Goal: Information Seeking & Learning: Understand process/instructions

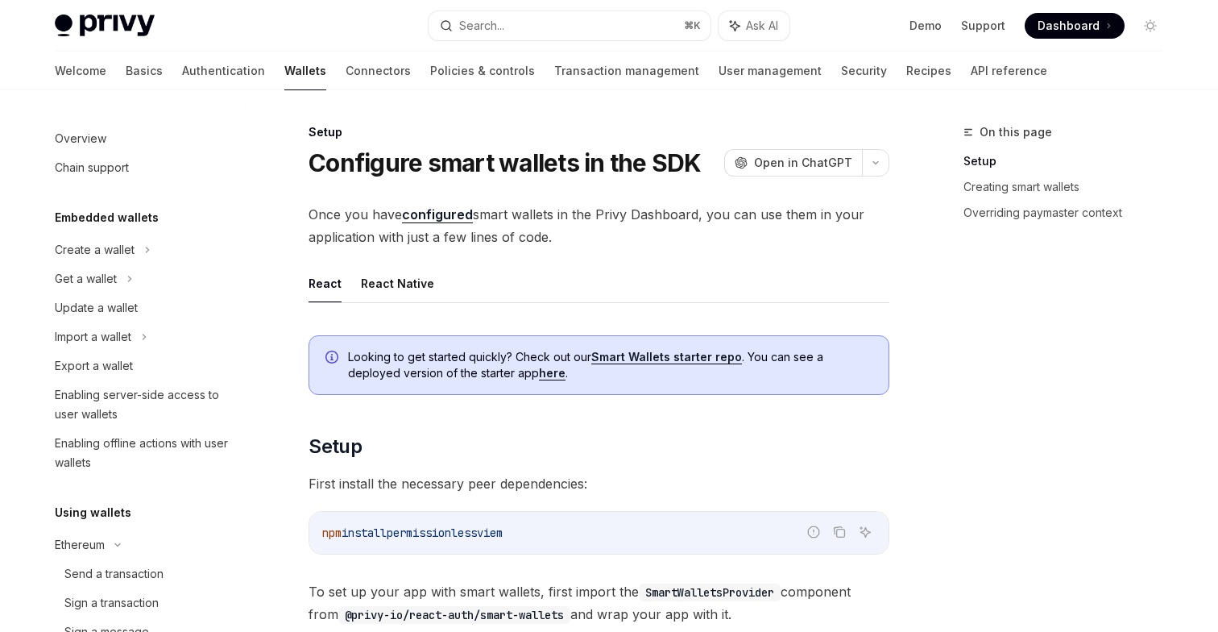
scroll to position [654, 0]
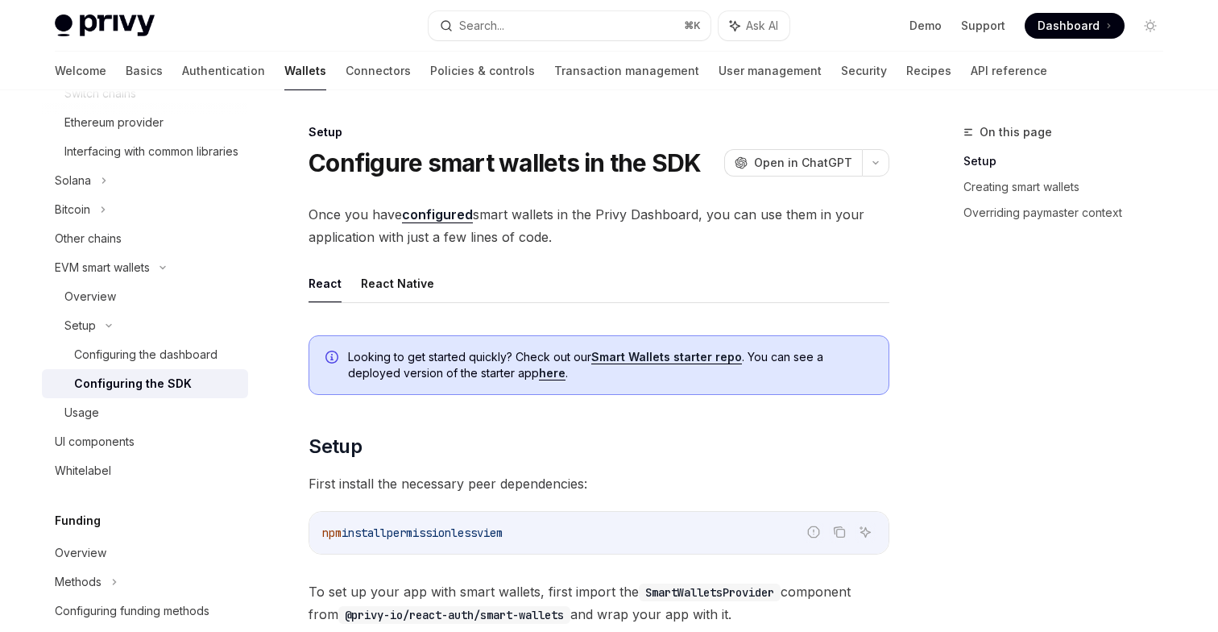
click at [144, 393] on div "Configuring the SDK" at bounding box center [133, 383] width 118 height 19
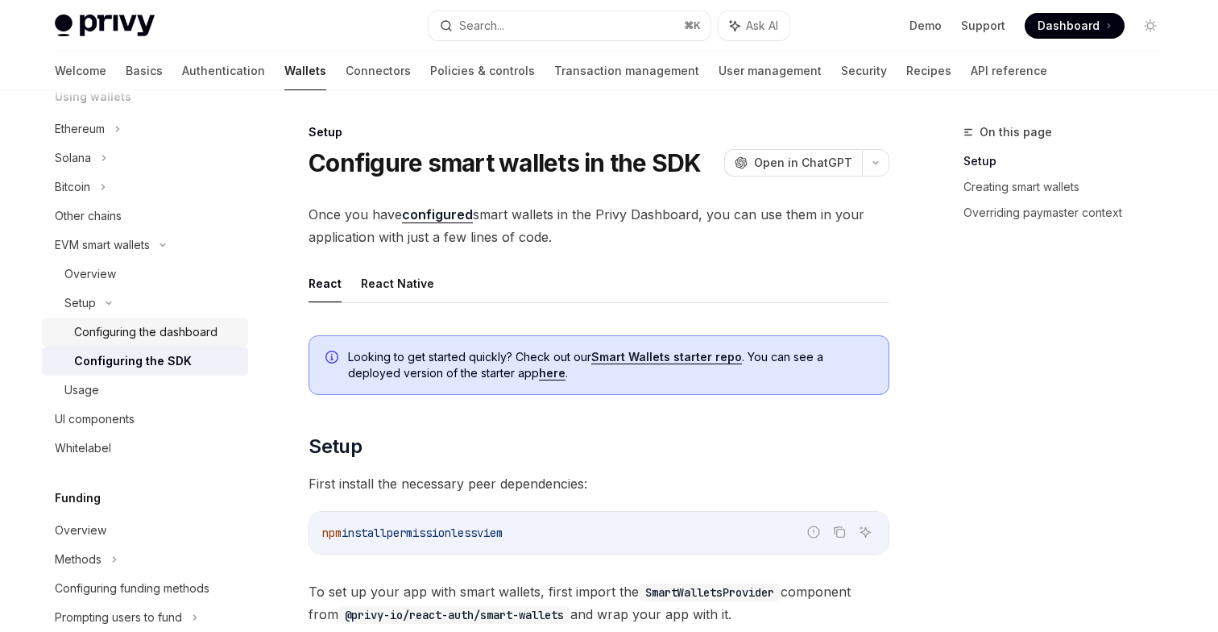
click at [194, 324] on div "Configuring the dashboard" at bounding box center [145, 331] width 143 height 19
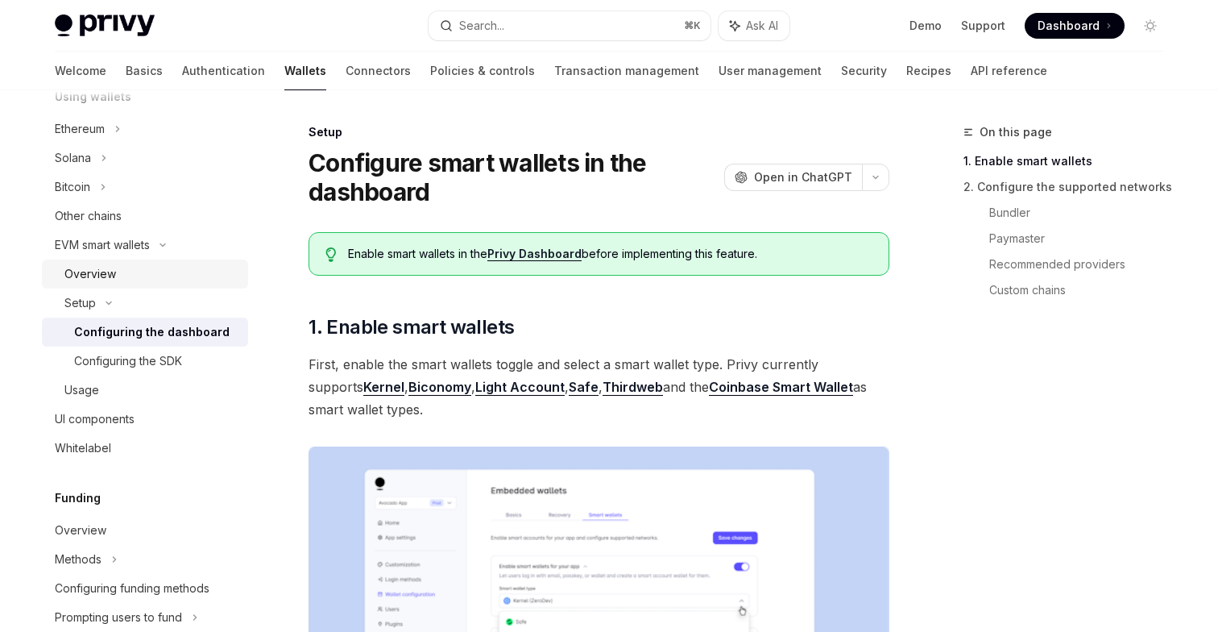
click at [100, 272] on div "Overview" at bounding box center [90, 273] width 52 height 19
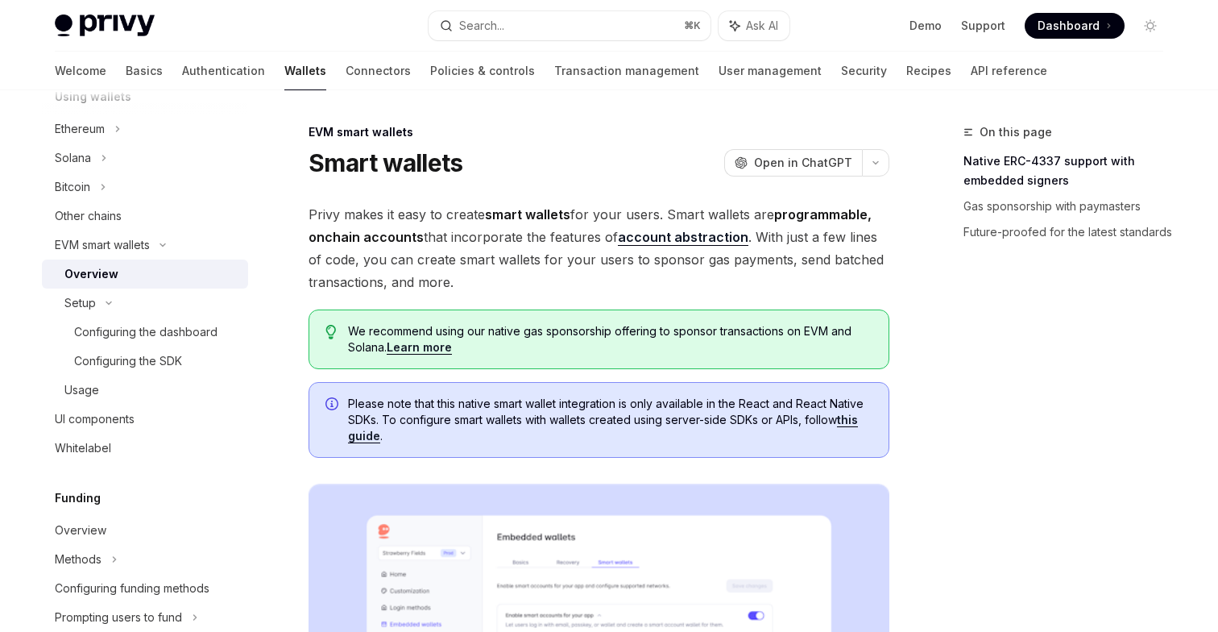
scroll to position [16, 0]
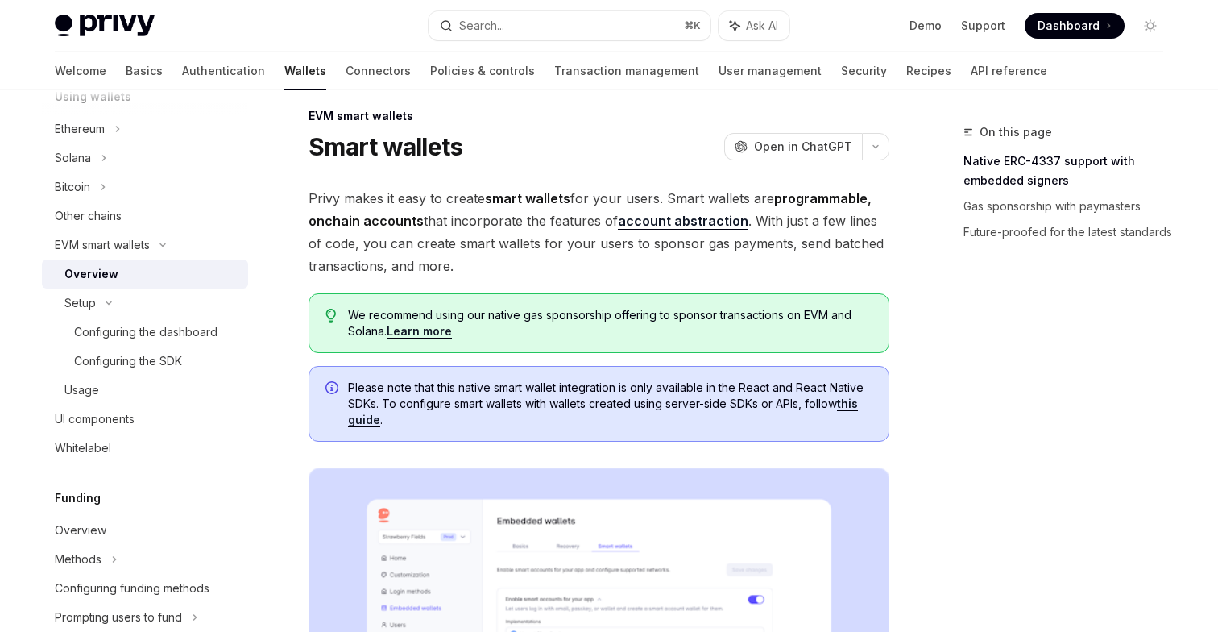
click at [369, 416] on link "this guide" at bounding box center [603, 411] width 510 height 31
type textarea "*"
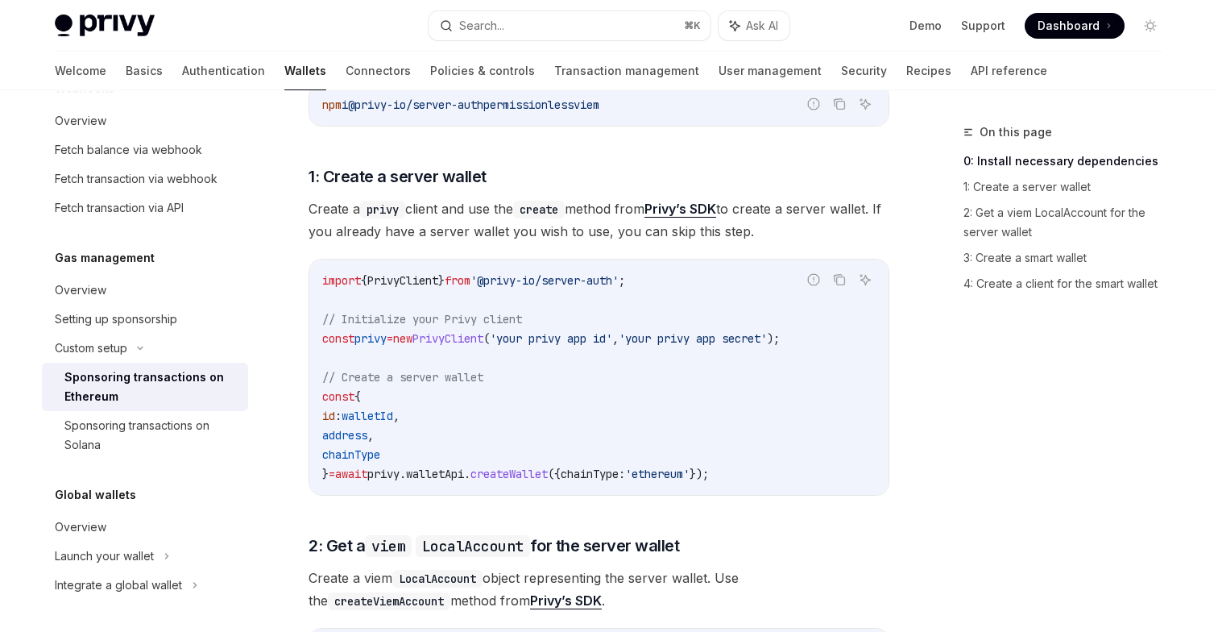
scroll to position [790, 0]
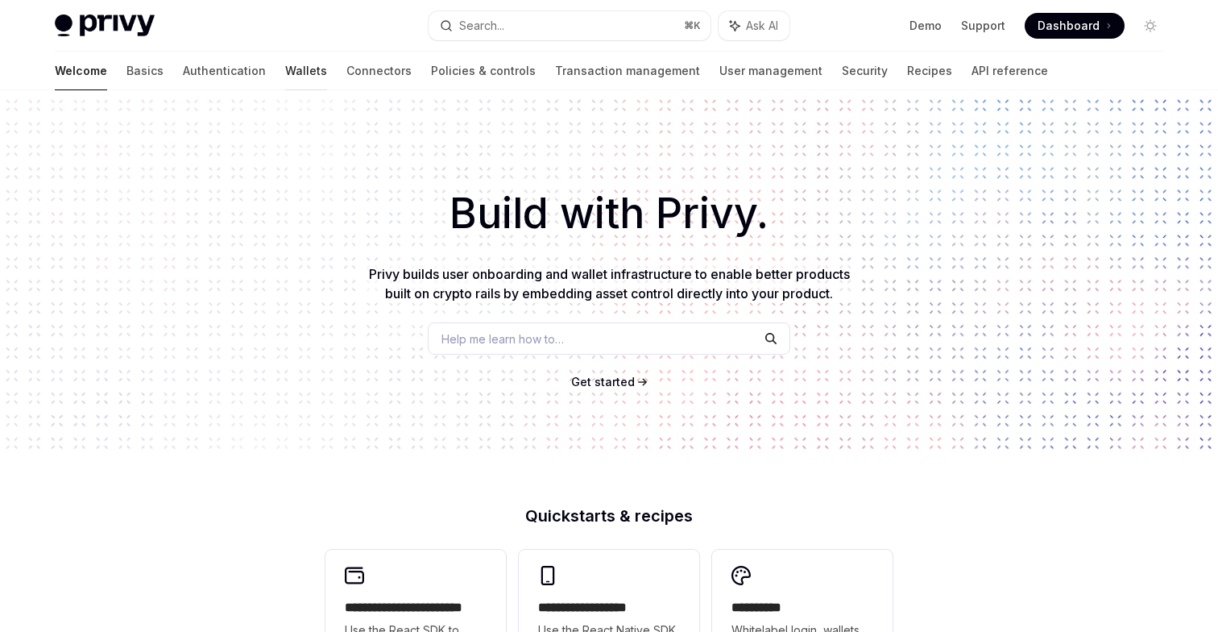
click at [285, 72] on link "Wallets" at bounding box center [306, 71] width 42 height 39
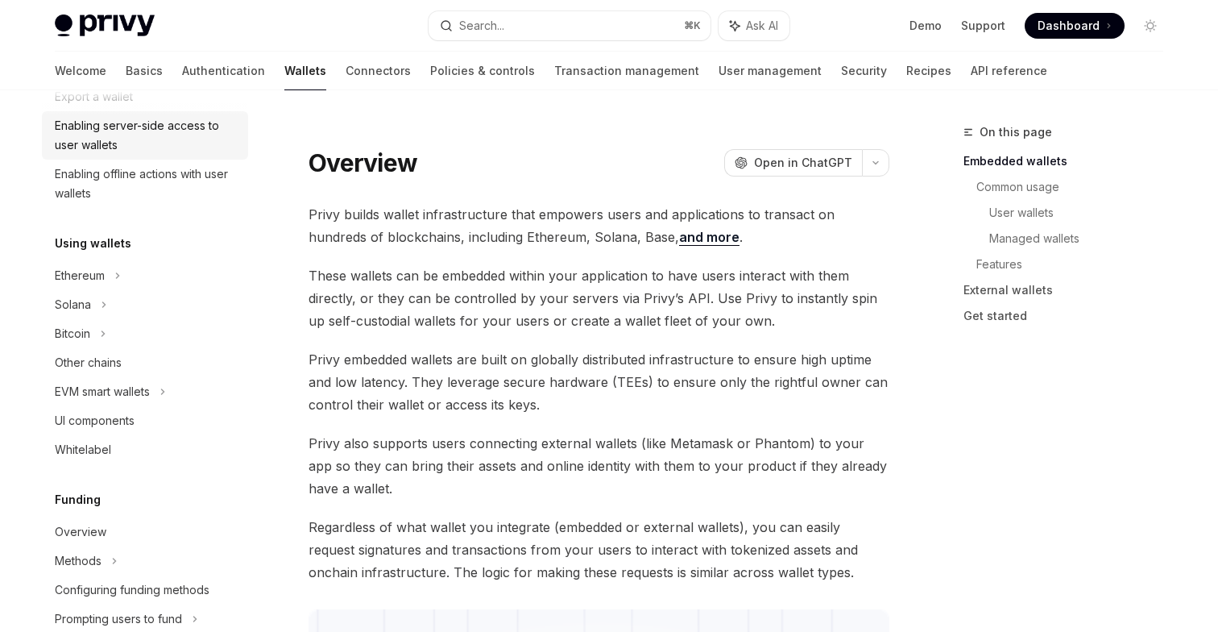
scroll to position [324, 0]
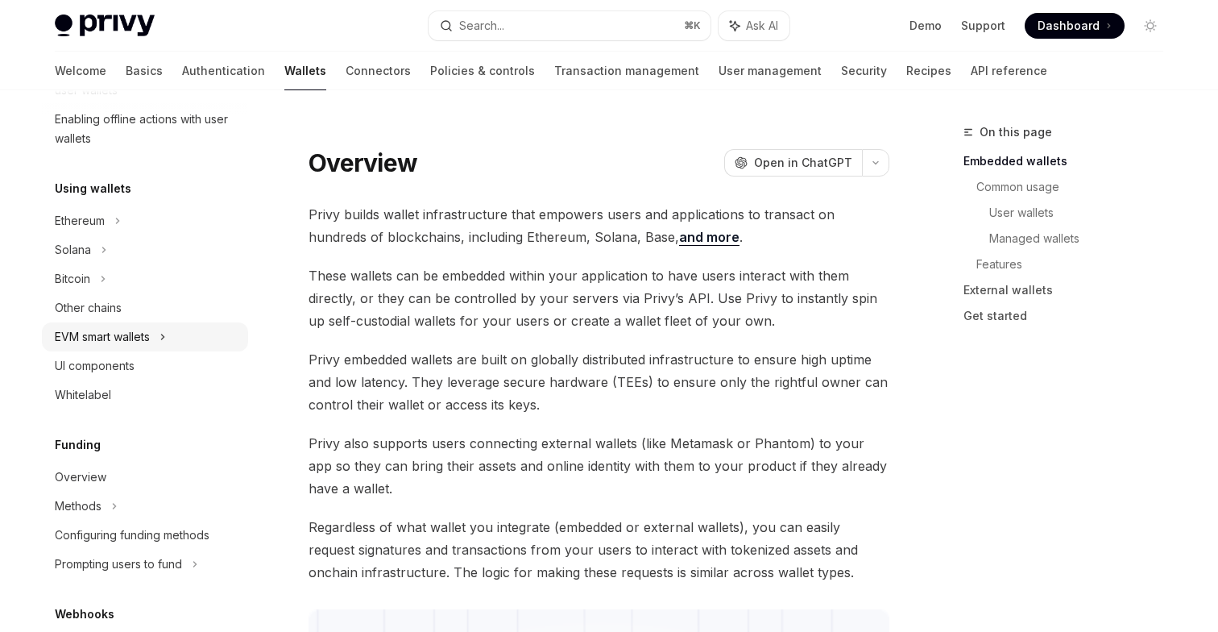
click at [139, 334] on div "EVM smart wallets" at bounding box center [102, 336] width 95 height 19
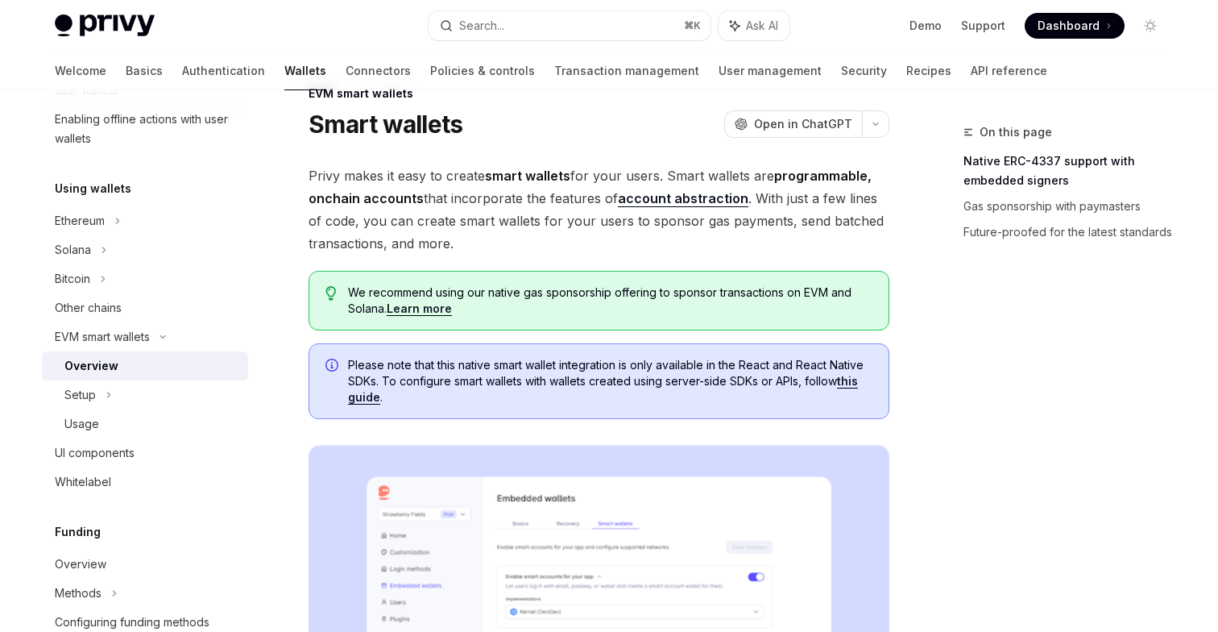
scroll to position [40, 0]
click at [367, 396] on link "this guide" at bounding box center [603, 387] width 510 height 31
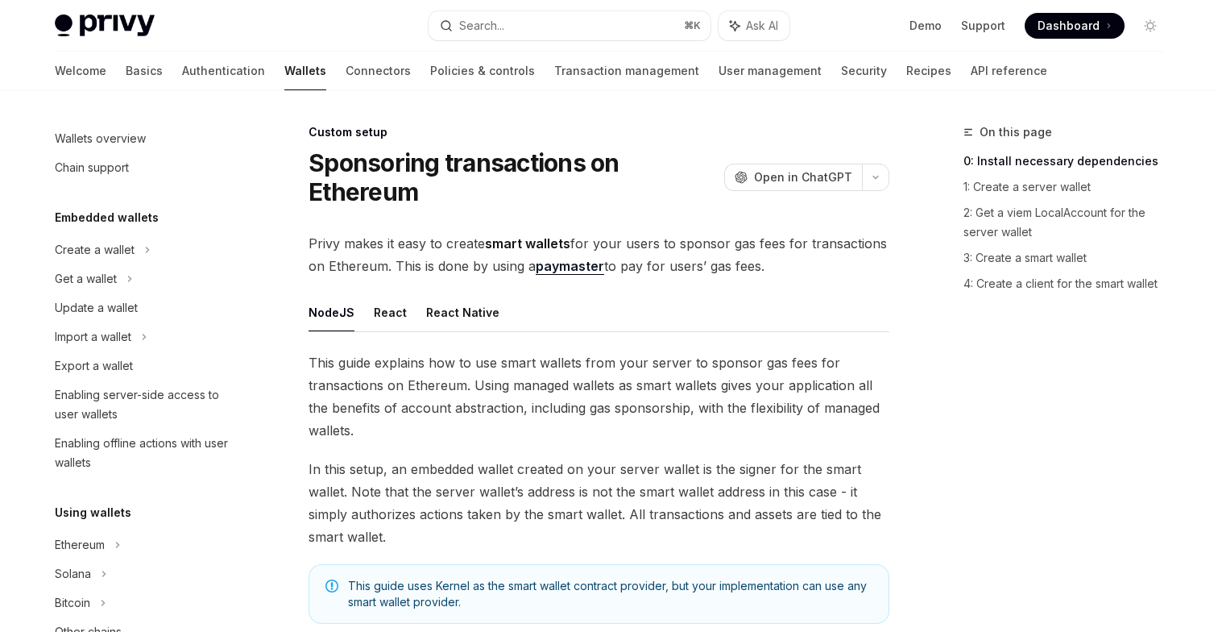
type textarea "*"
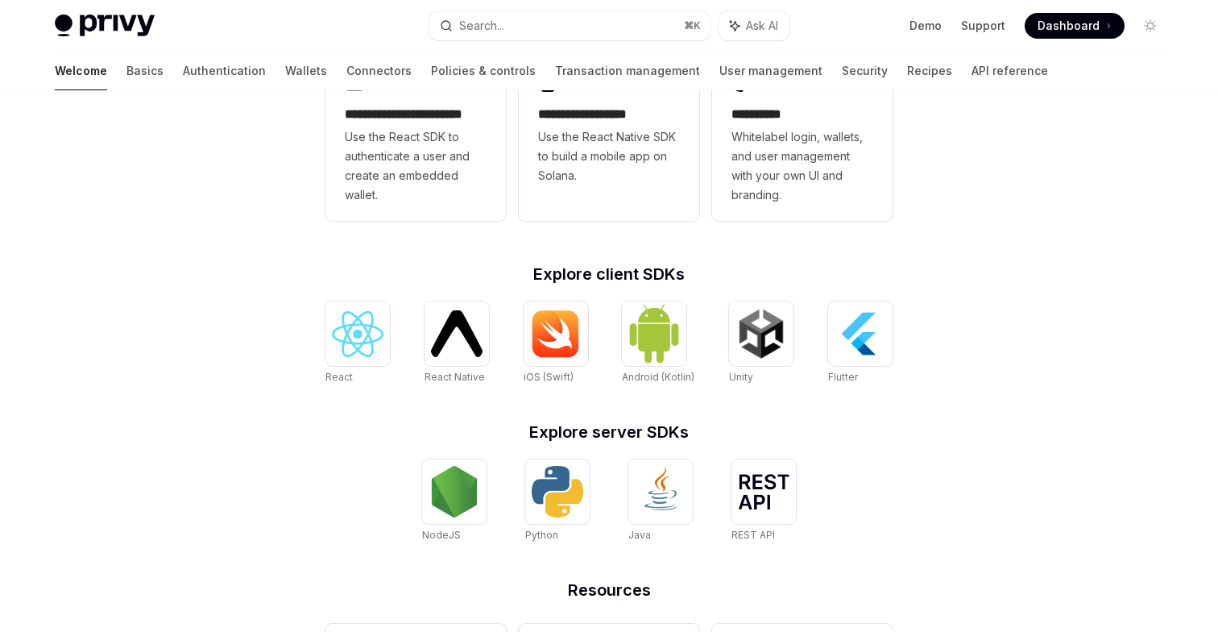
scroll to position [494, 0]
click at [457, 489] on img at bounding box center [455, 491] width 52 height 52
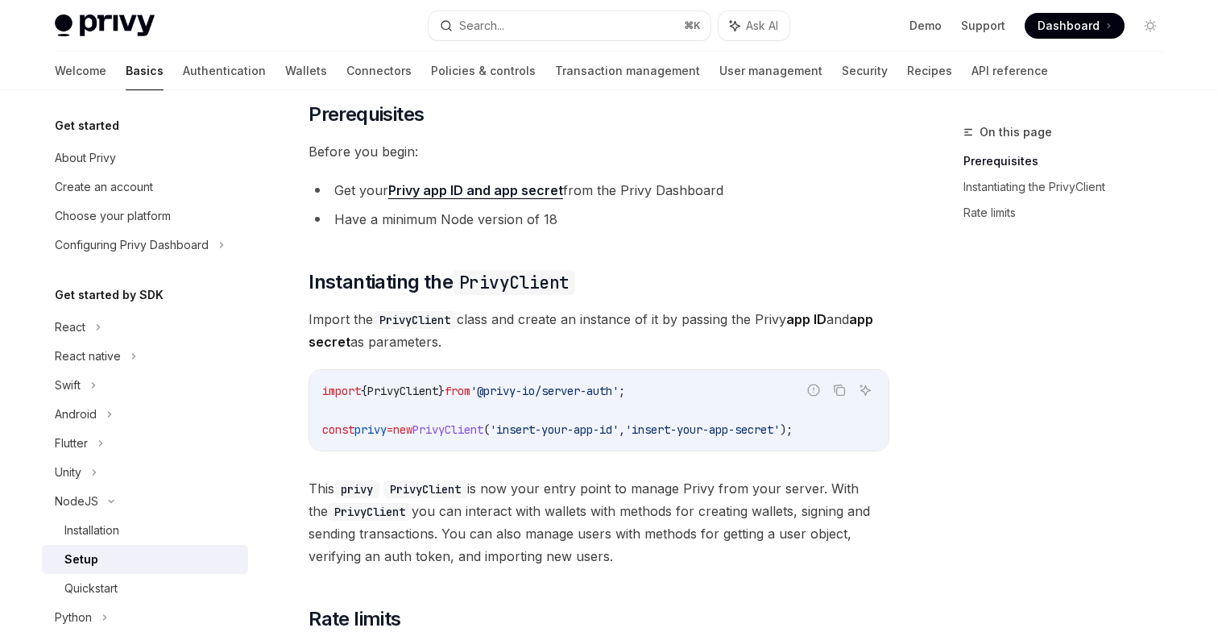
scroll to position [21, 0]
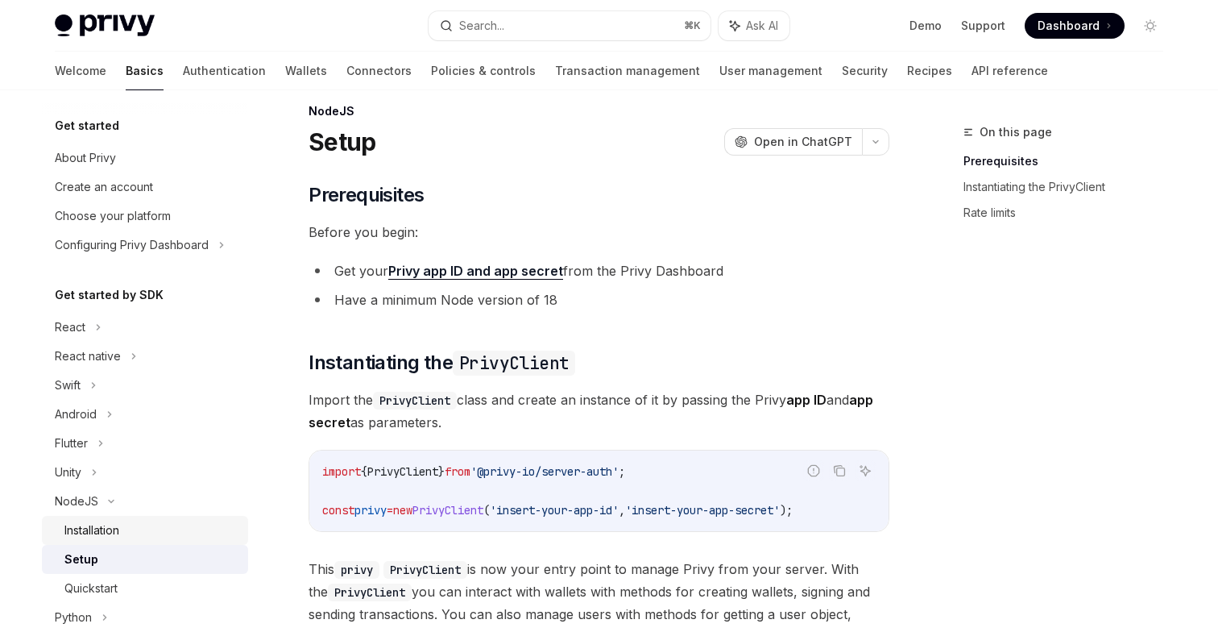
click at [99, 522] on div "Installation" at bounding box center [91, 529] width 55 height 19
type textarea "*"
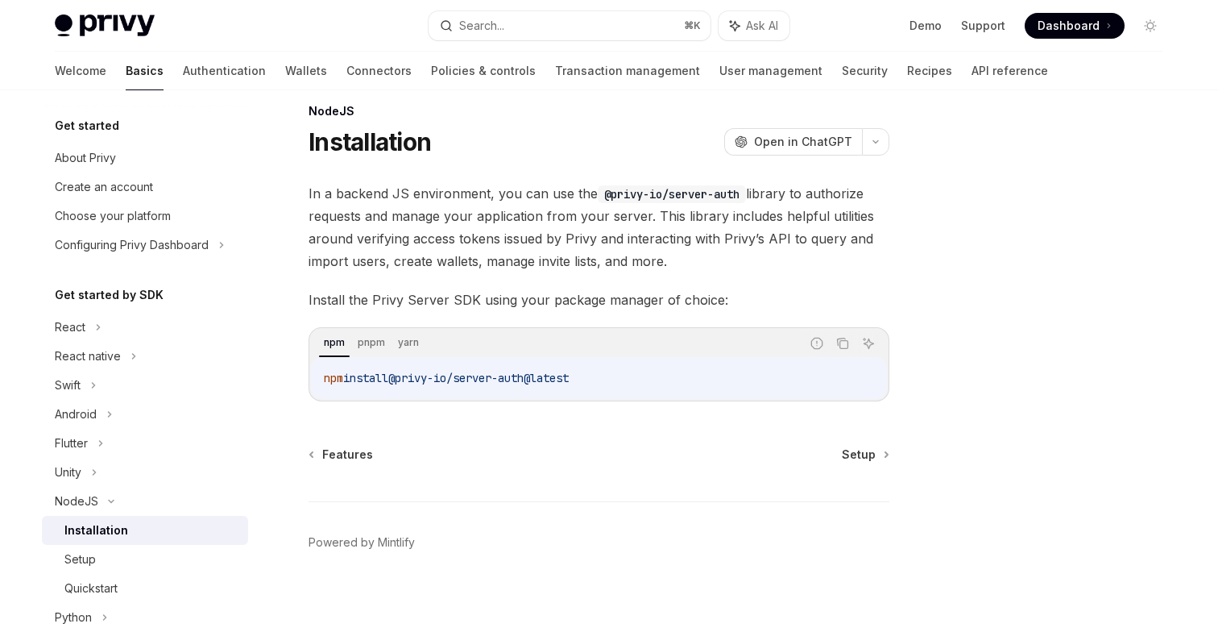
click at [366, 373] on span "install" at bounding box center [365, 378] width 45 height 15
click at [844, 341] on icon "Copy the contents from the code block" at bounding box center [842, 343] width 13 height 13
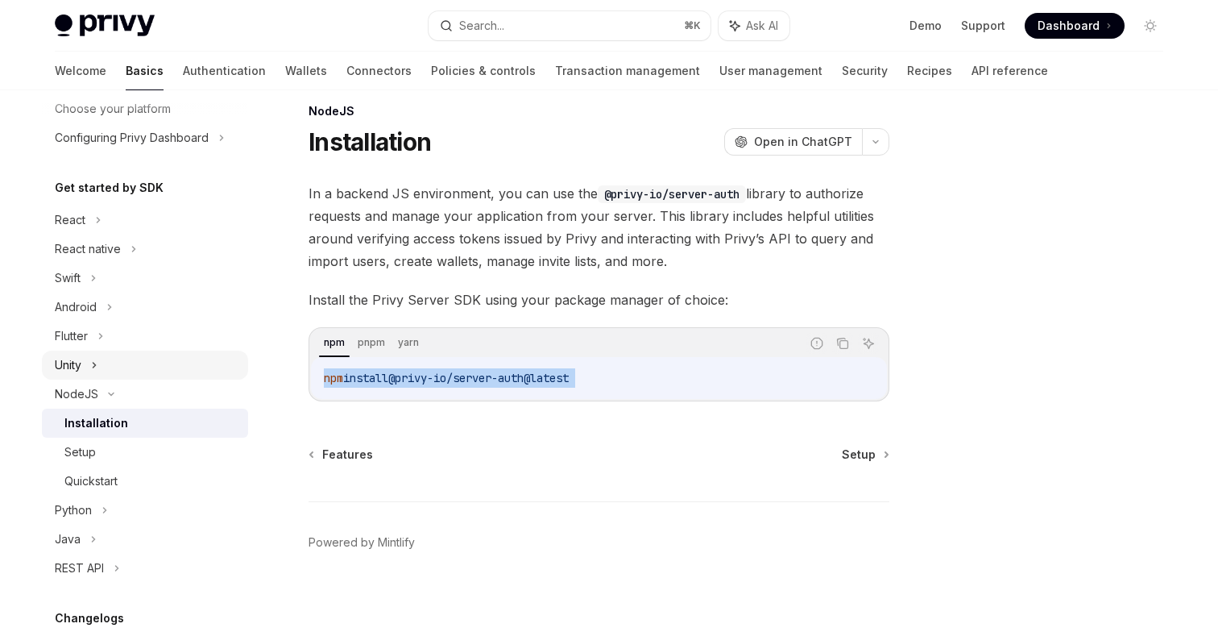
scroll to position [112, 0]
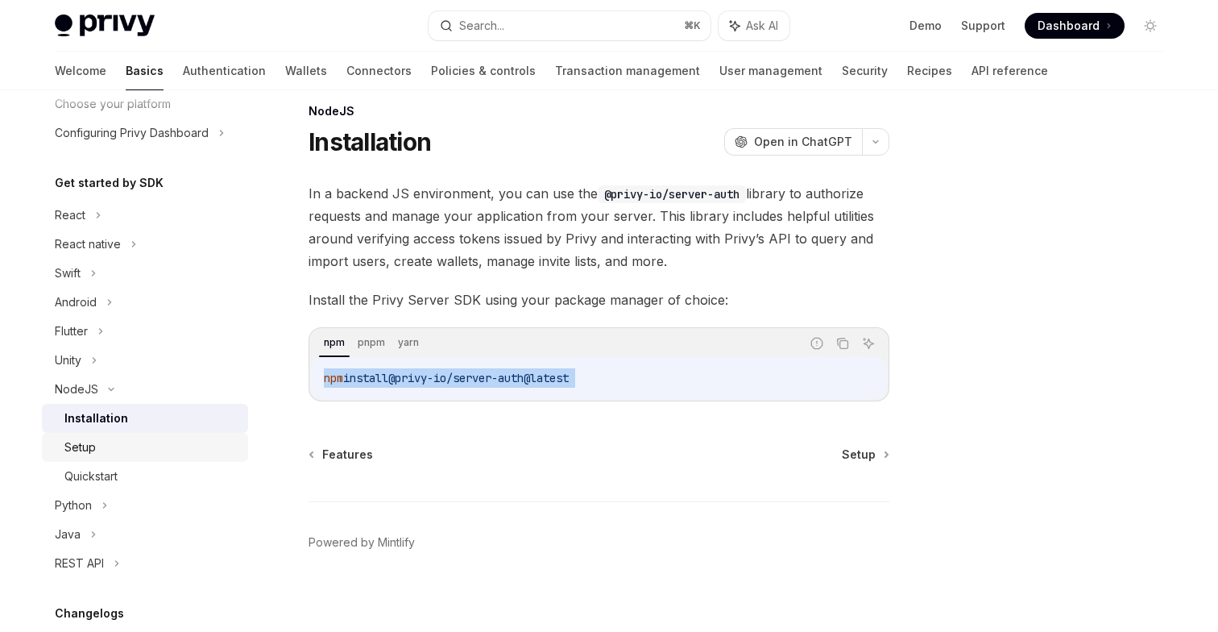
click at [156, 450] on div "Setup" at bounding box center [151, 446] width 174 height 19
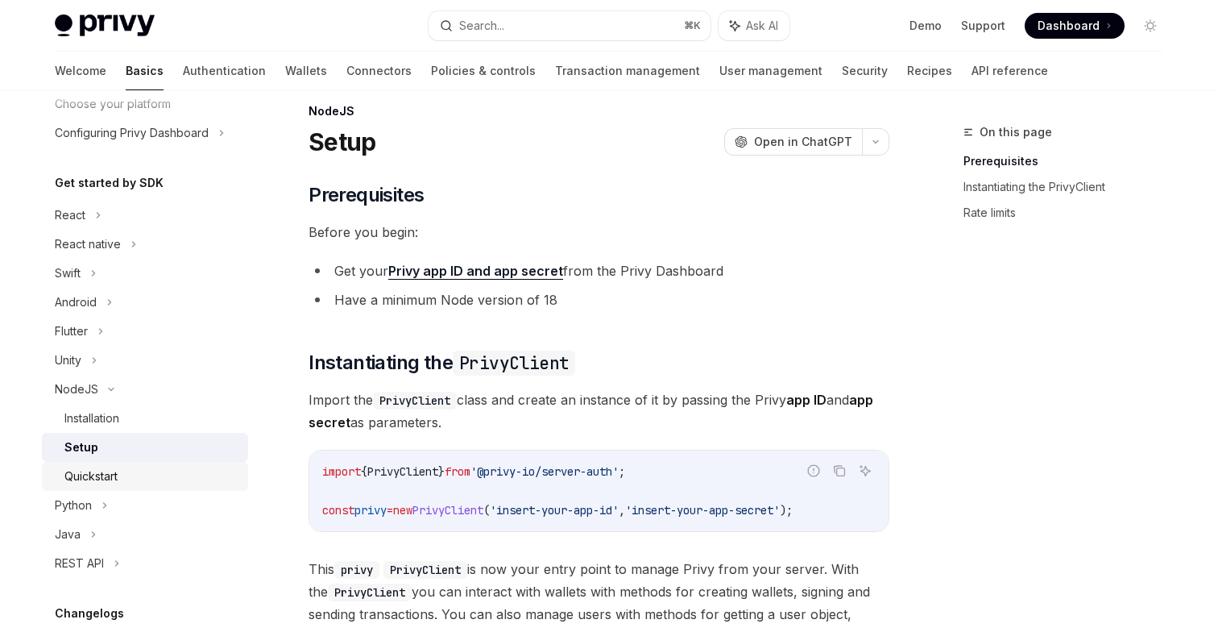
click at [141, 472] on div "Quickstart" at bounding box center [151, 475] width 174 height 19
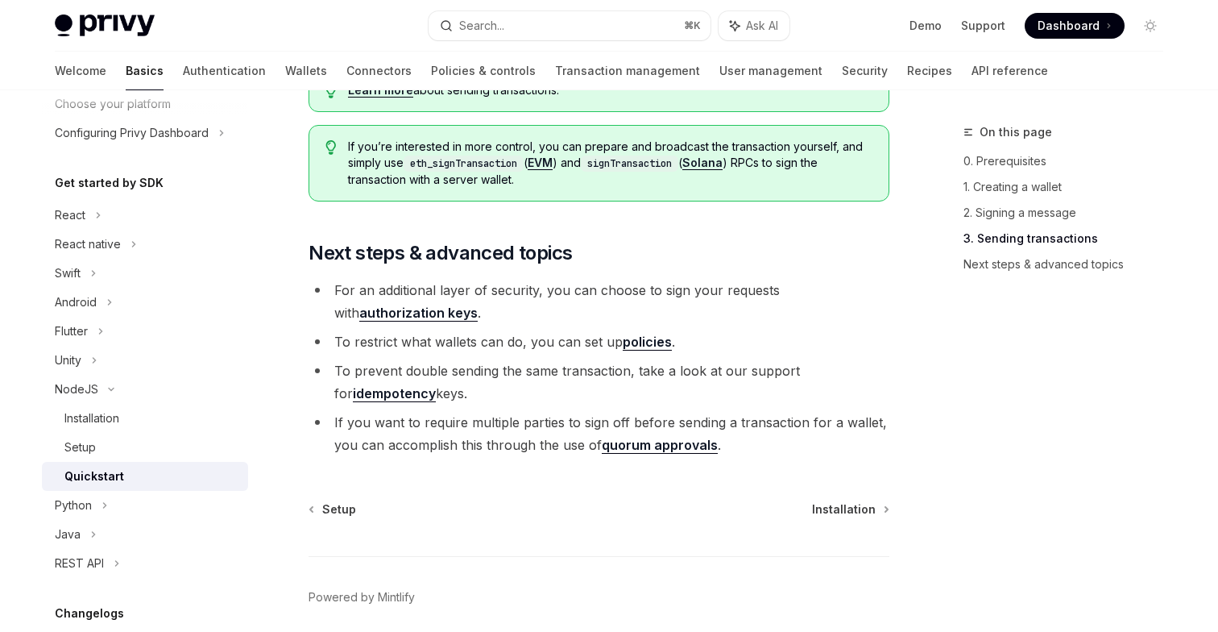
scroll to position [1727, 0]
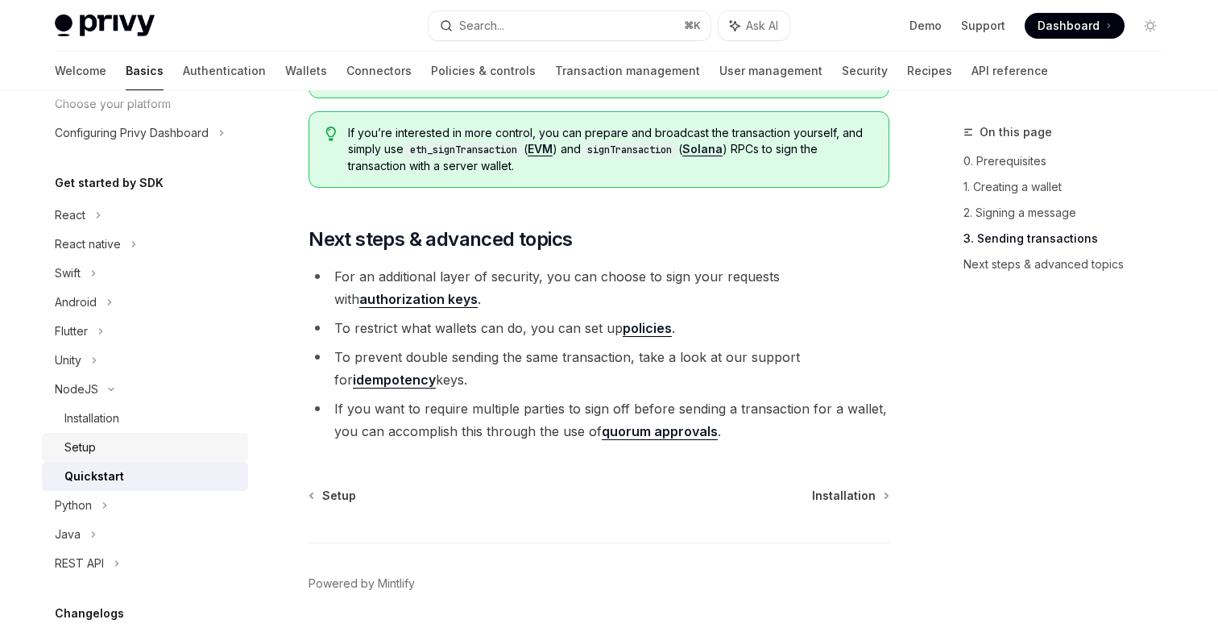
click at [106, 452] on div "Setup" at bounding box center [151, 446] width 174 height 19
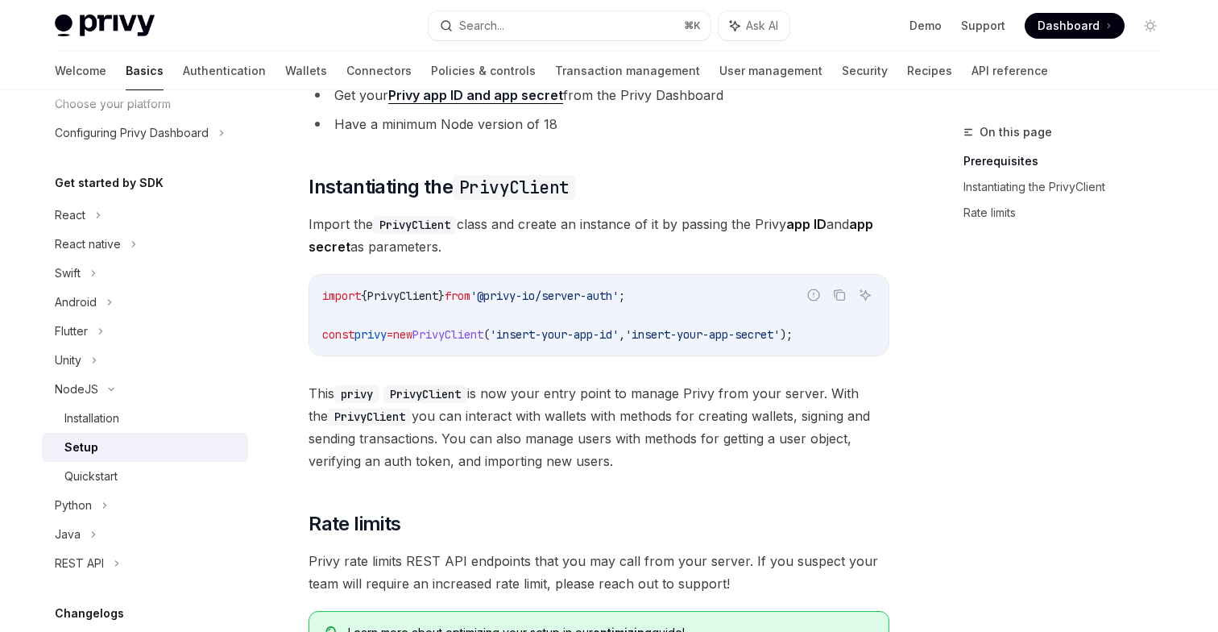
scroll to position [207, 0]
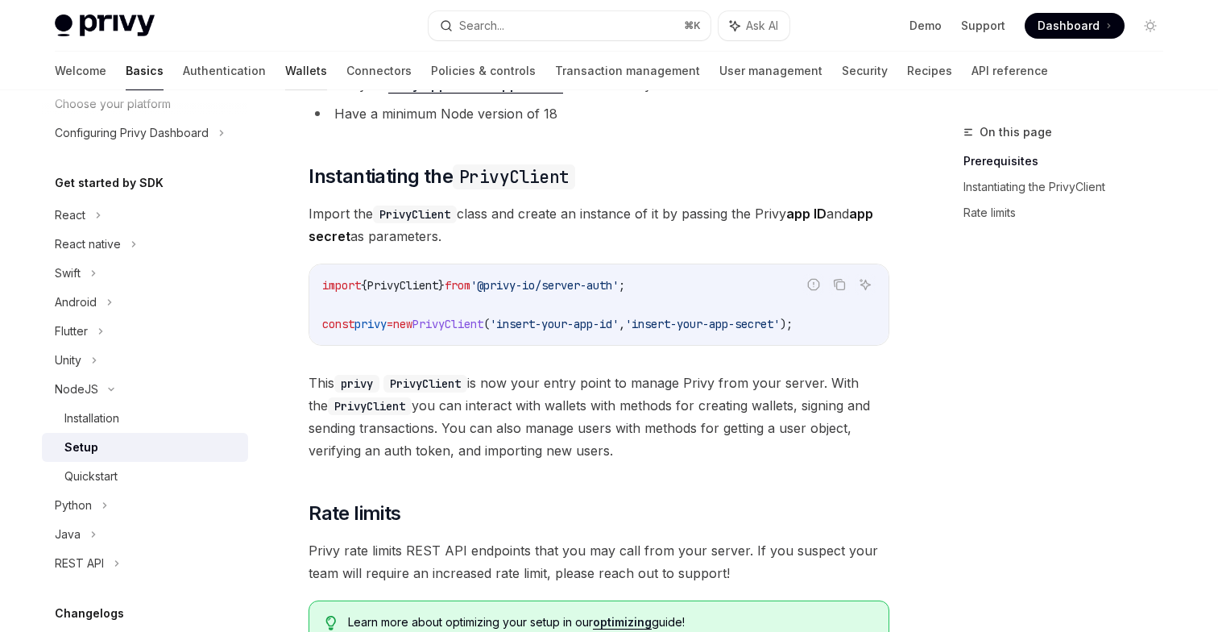
click at [285, 64] on link "Wallets" at bounding box center [306, 71] width 42 height 39
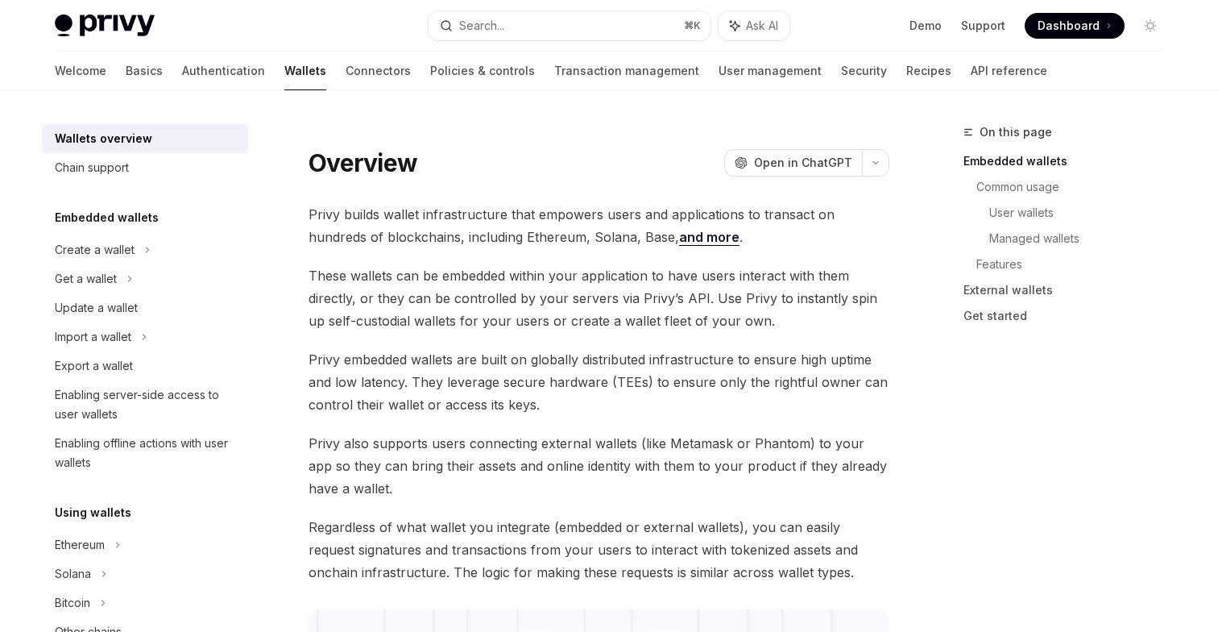
click at [284, 72] on link "Wallets" at bounding box center [305, 71] width 42 height 39
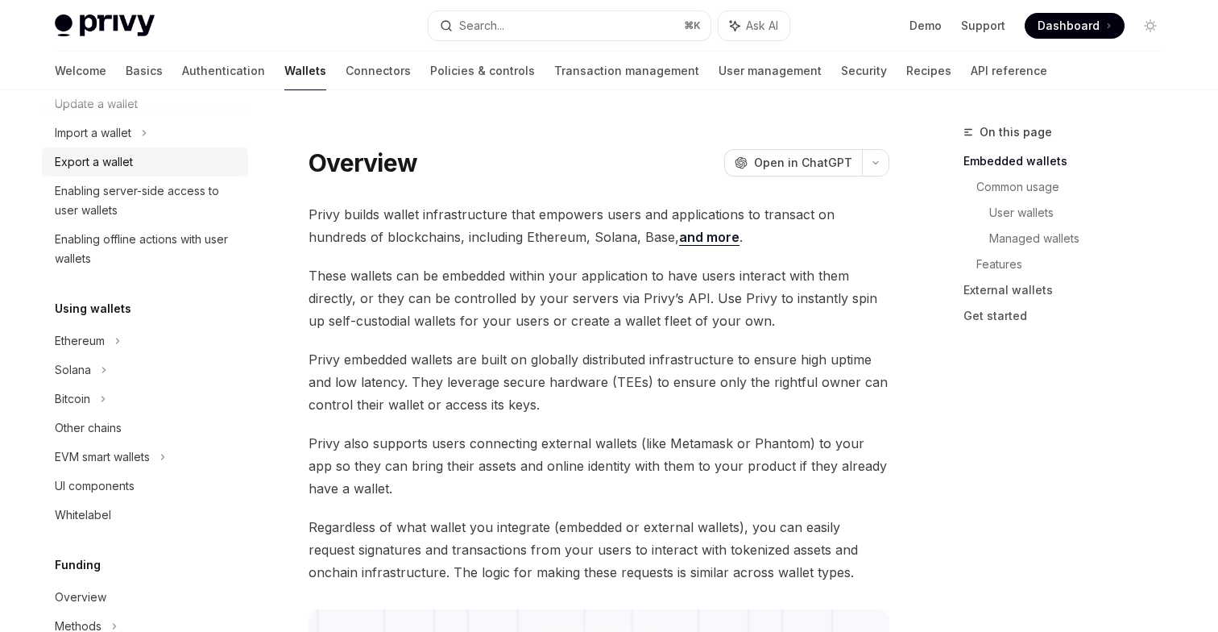
scroll to position [209, 0]
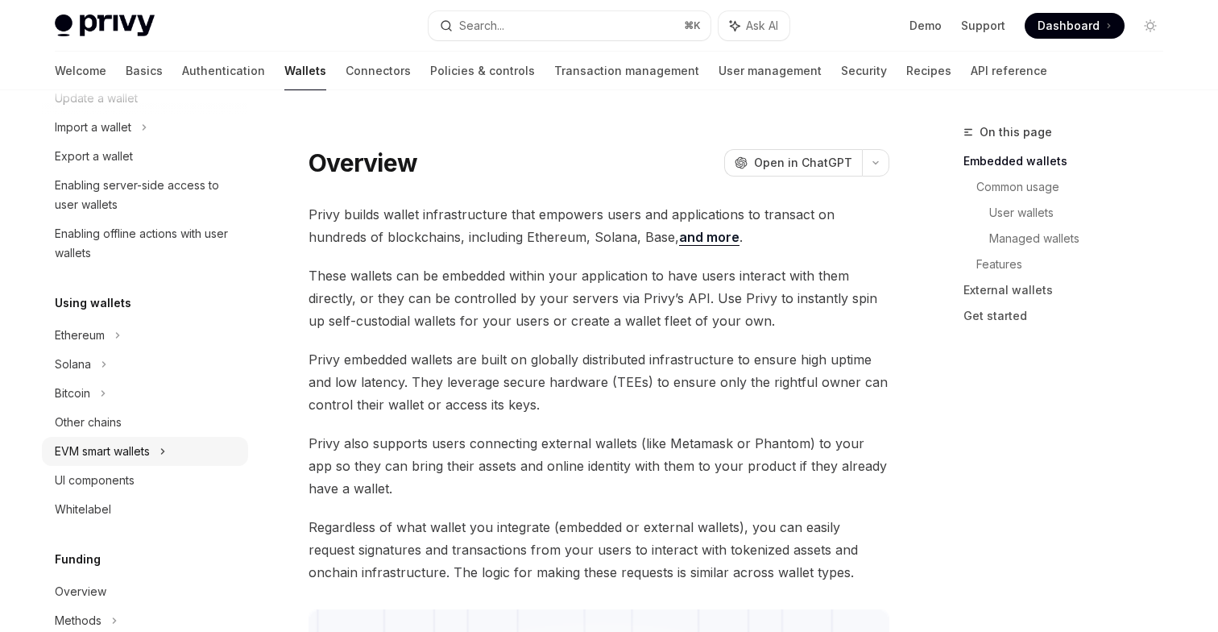
click at [142, 437] on div "EVM smart wallets" at bounding box center [145, 451] width 206 height 29
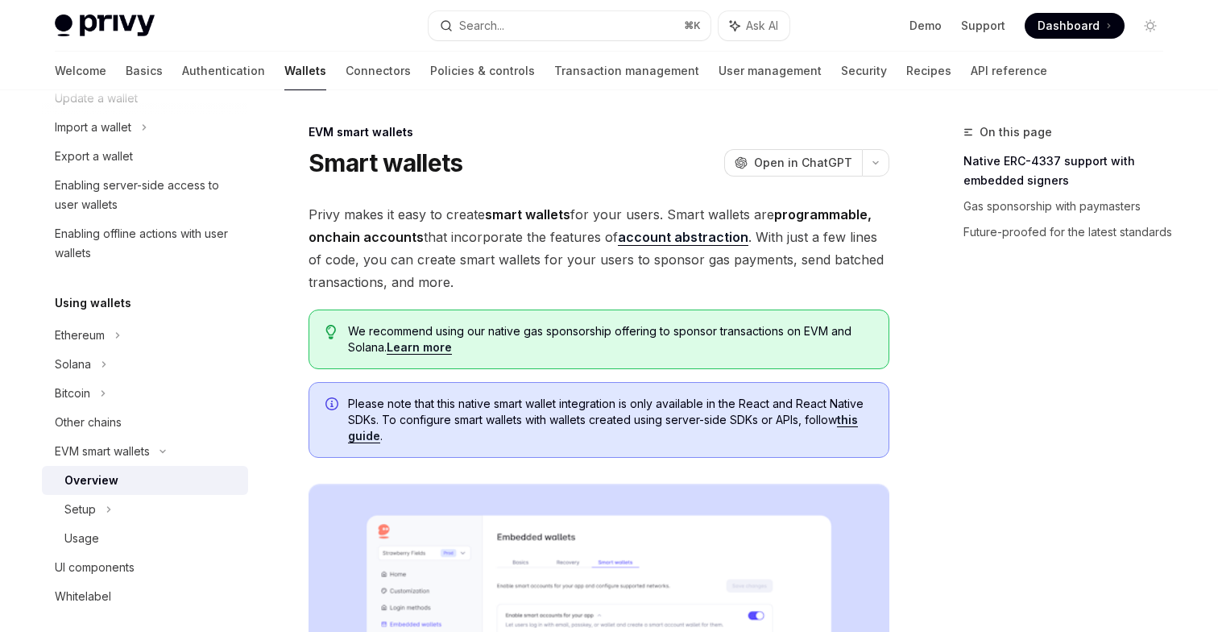
click at [368, 438] on link "this guide" at bounding box center [603, 428] width 510 height 31
type textarea "*"
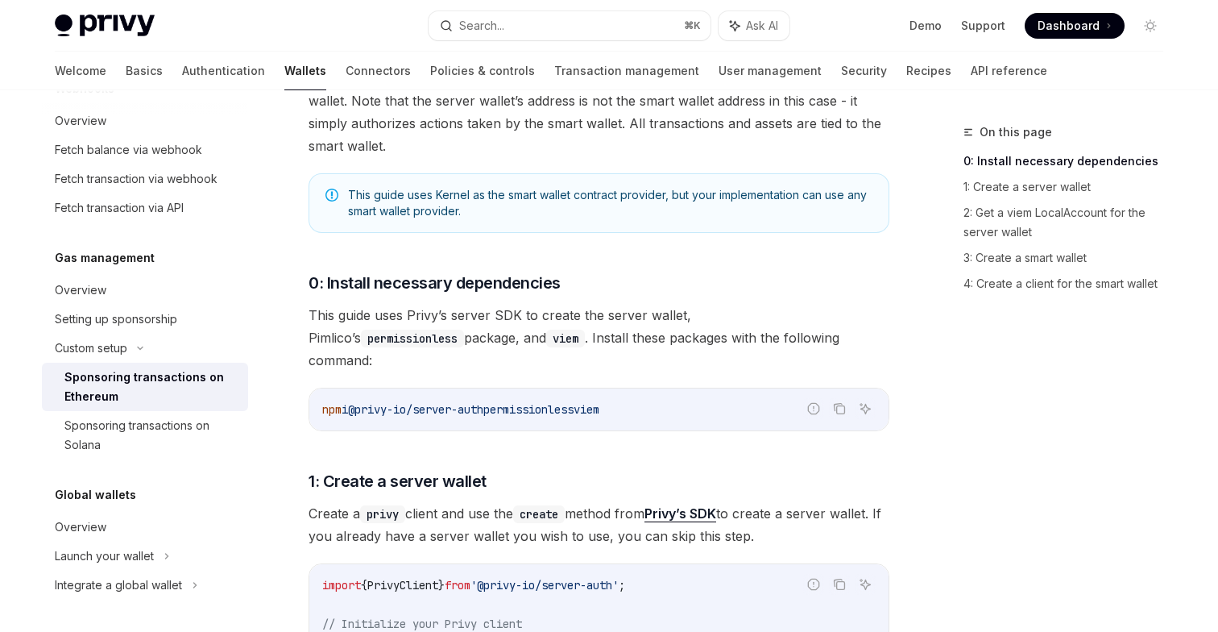
scroll to position [393, 0]
click at [409, 400] on span "@privy-io/server-auth" at bounding box center [415, 407] width 135 height 15
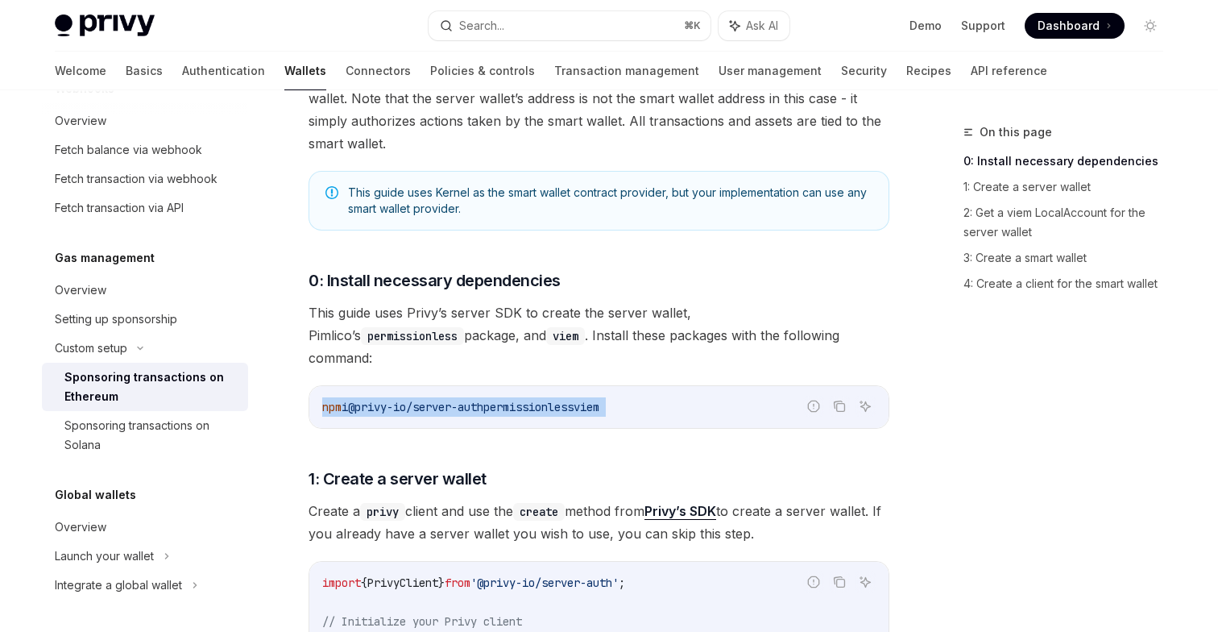
copy code "npm i @privy-io/server-auth permissionless viem"
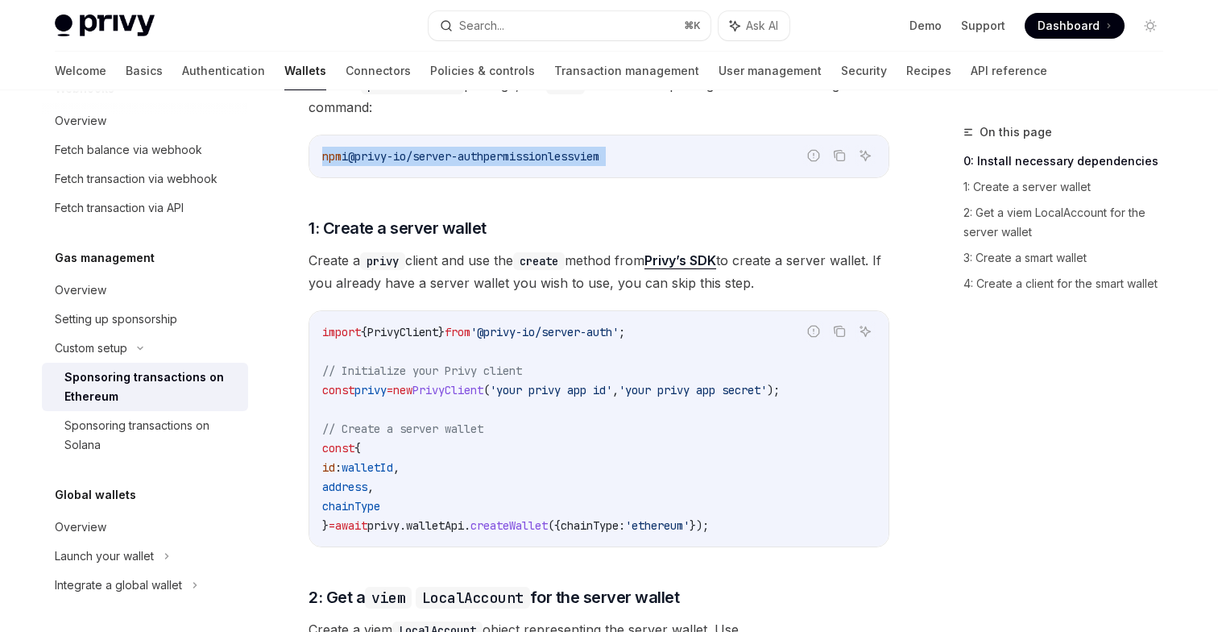
scroll to position [647, 0]
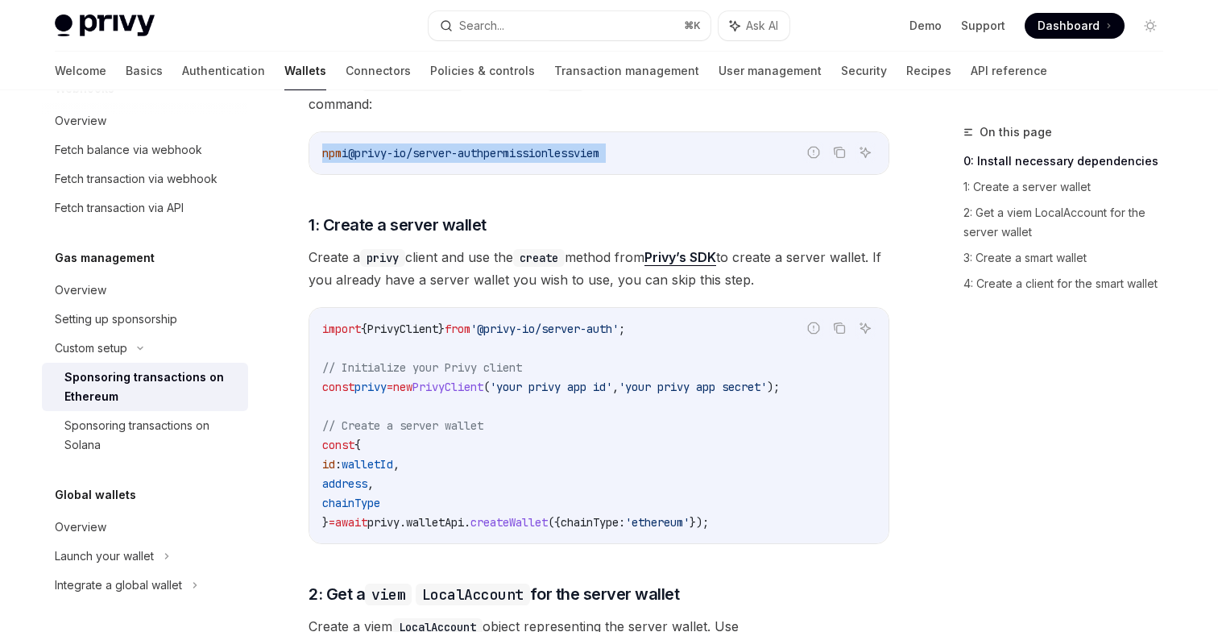
click at [694, 481] on code "import { PrivyClient } from '@privy-io/server-auth' ; // Initialize your Privy …" at bounding box center [598, 425] width 553 height 213
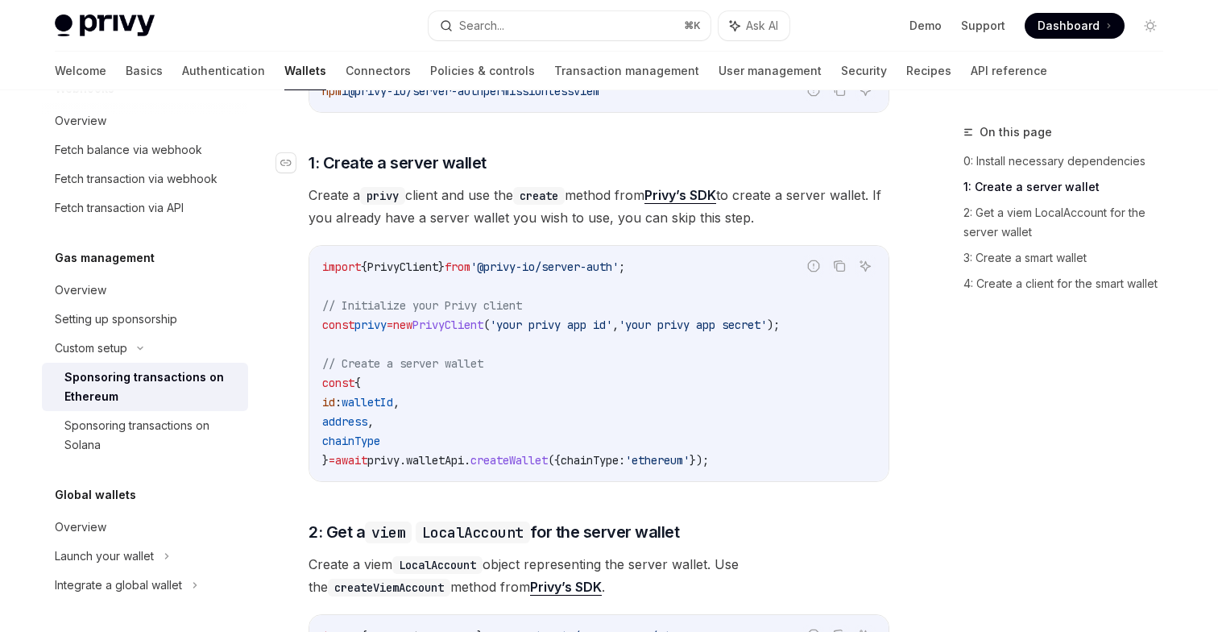
scroll to position [719, 0]
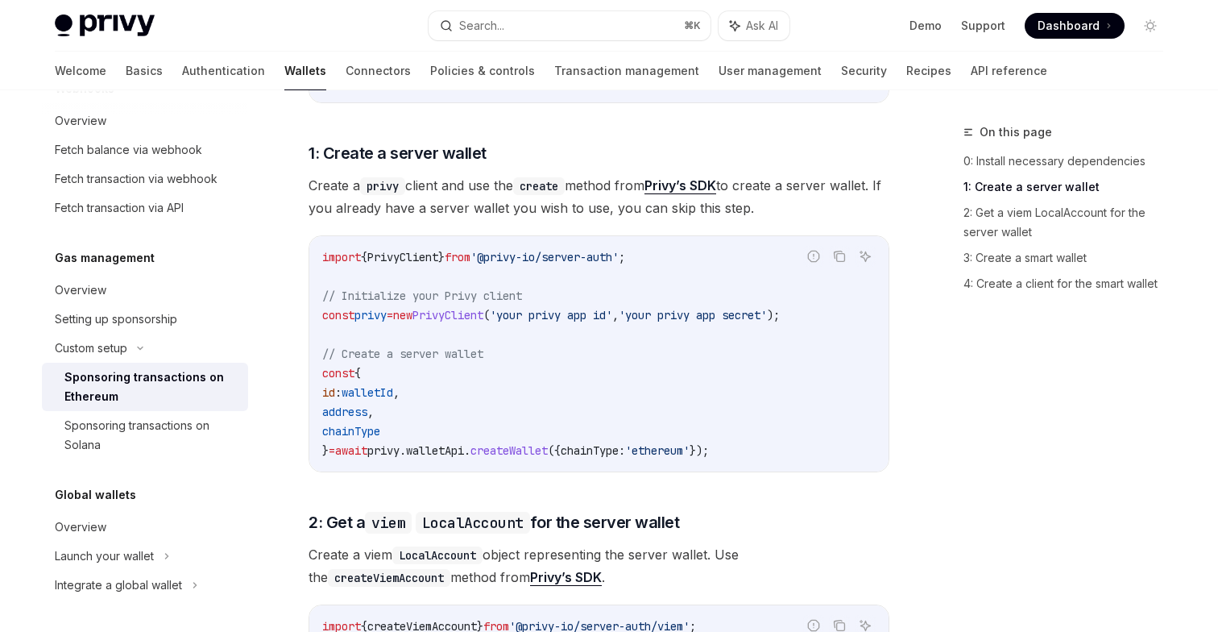
click at [619, 250] on span "'@privy-io/server-auth'" at bounding box center [545, 257] width 148 height 15
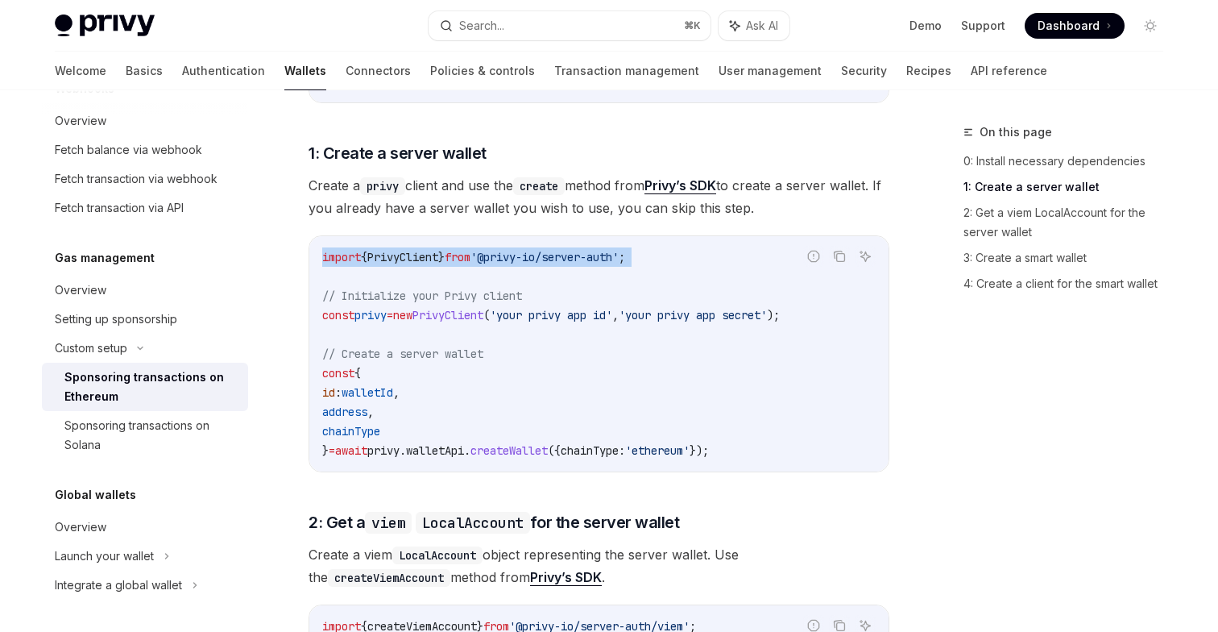
copy code "import { PrivyClient } from '@privy-io/server-auth' ;"
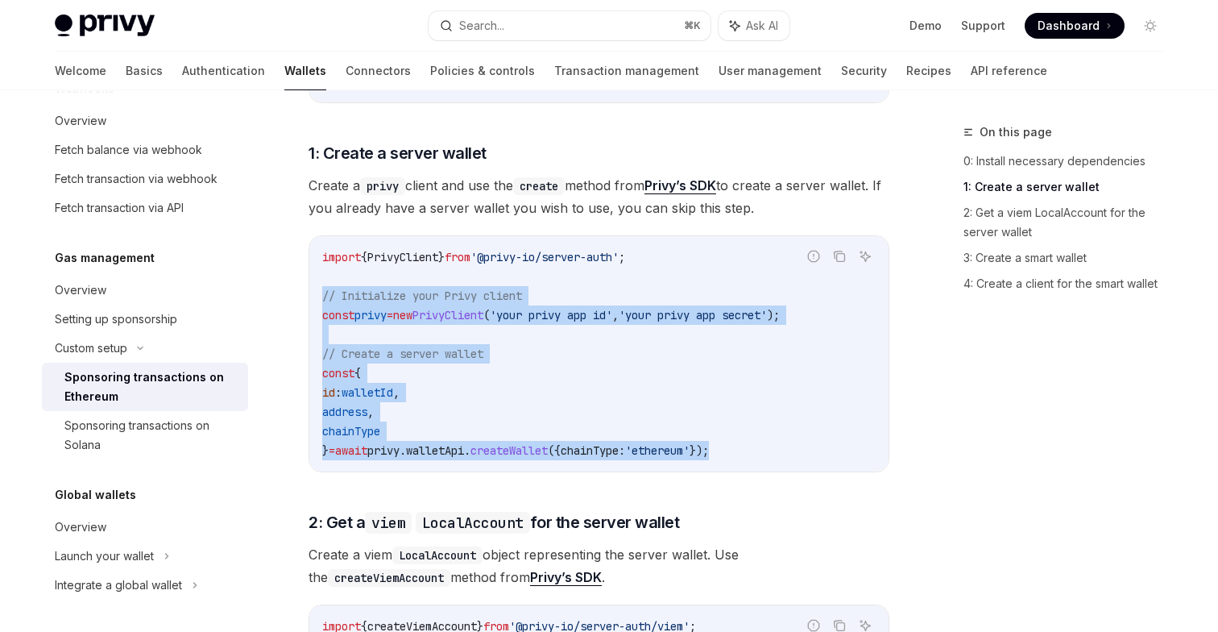
drag, startPoint x: 321, startPoint y: 275, endPoint x: 770, endPoint y: 427, distance: 473.9
click at [770, 427] on code "import { PrivyClient } from '@privy-io/server-auth' ; // Initialize your Privy …" at bounding box center [598, 353] width 553 height 213
click at [837, 250] on icon "Copy the contents from the code block" at bounding box center [839, 256] width 13 height 13
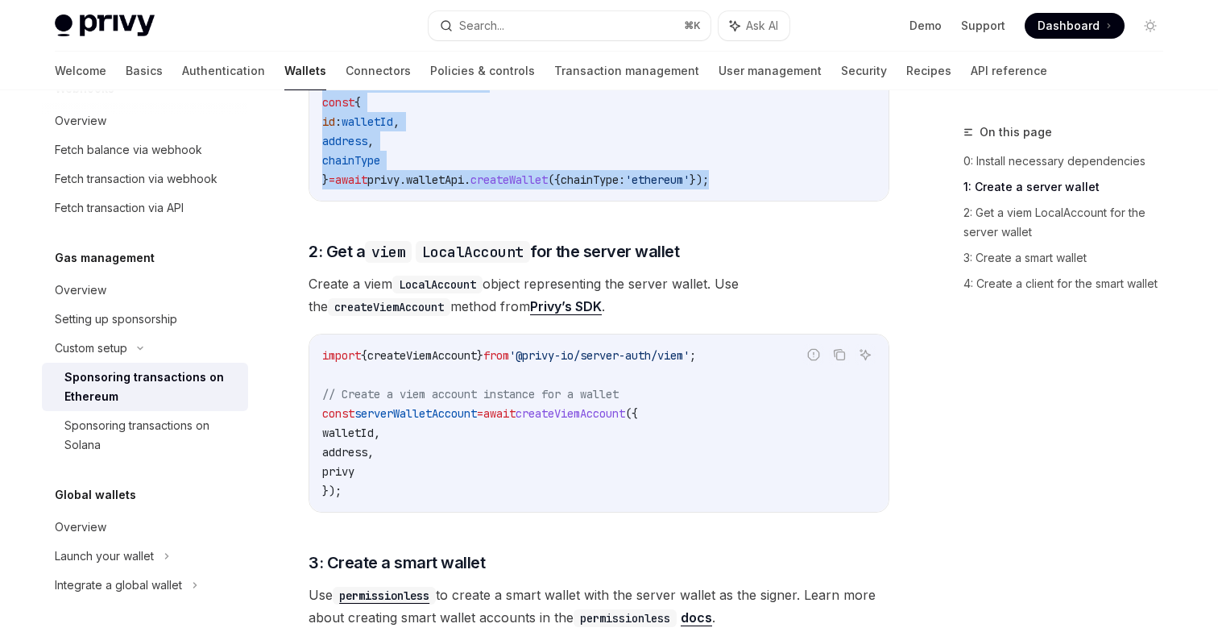
scroll to position [995, 0]
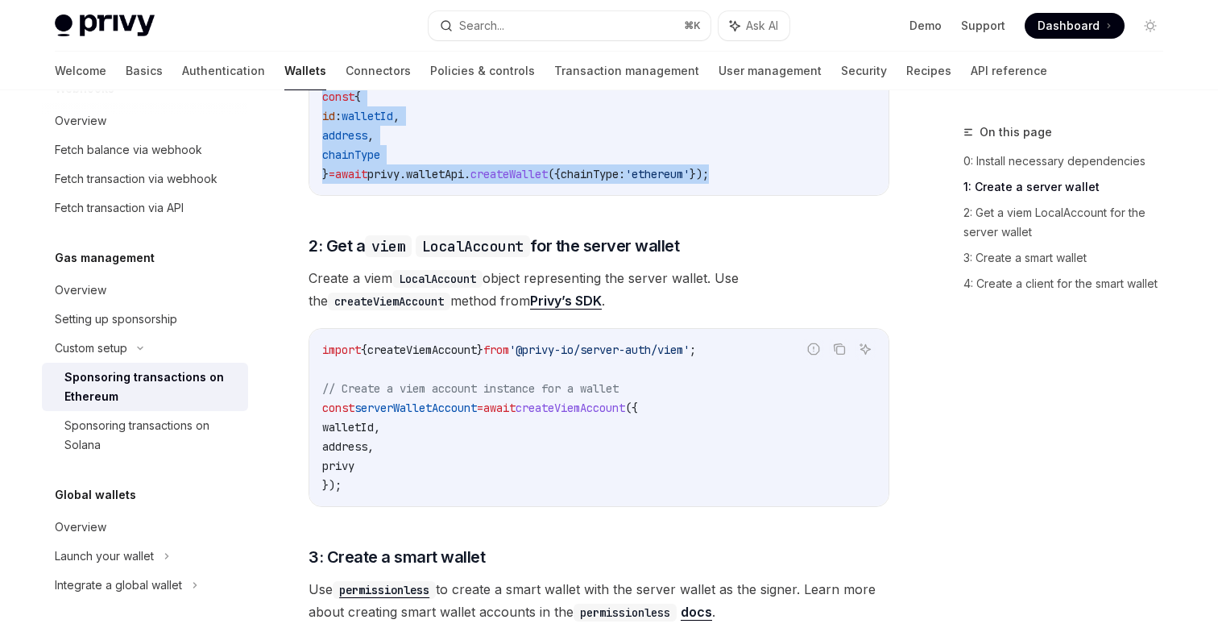
click at [354, 342] on span "import" at bounding box center [341, 349] width 39 height 15
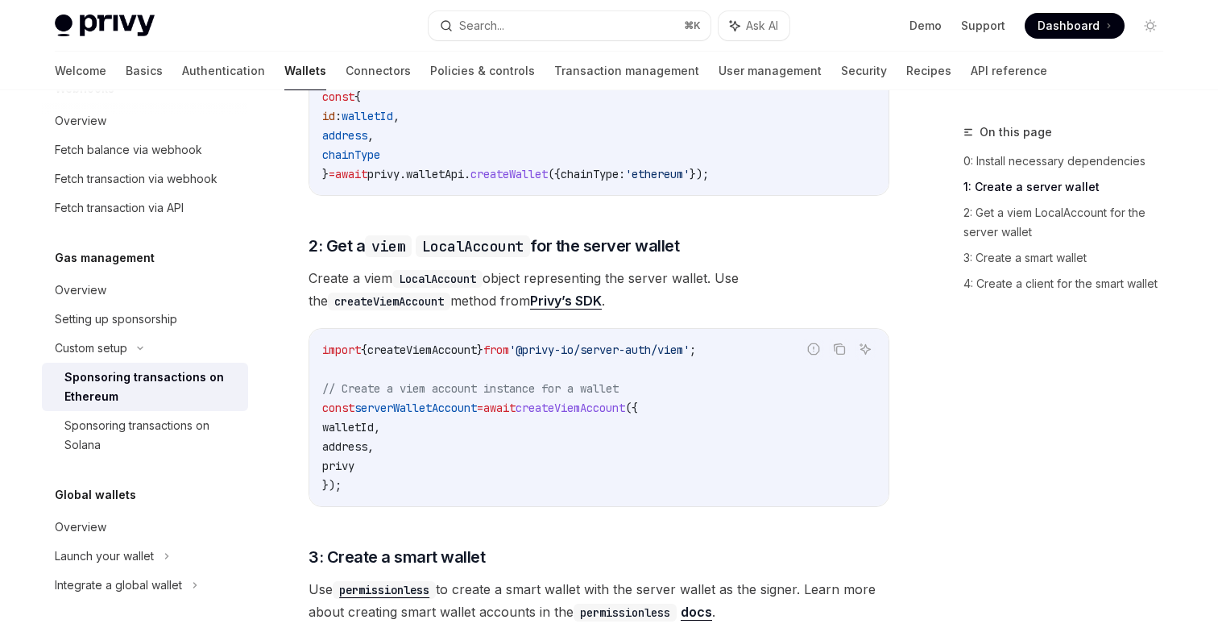
click at [354, 342] on span "import" at bounding box center [341, 349] width 39 height 15
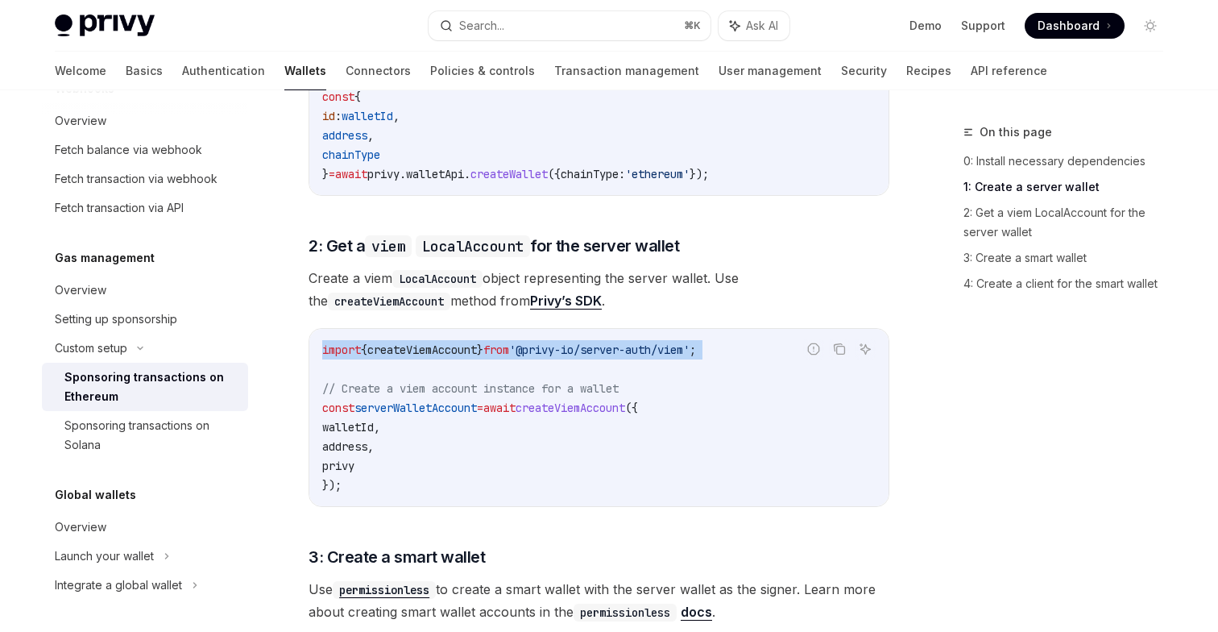
copy code "import { createViemAccount } from '@privy-io/server-auth/viem' ;"
click at [448, 400] on span "serverWalletAccount" at bounding box center [415, 407] width 122 height 15
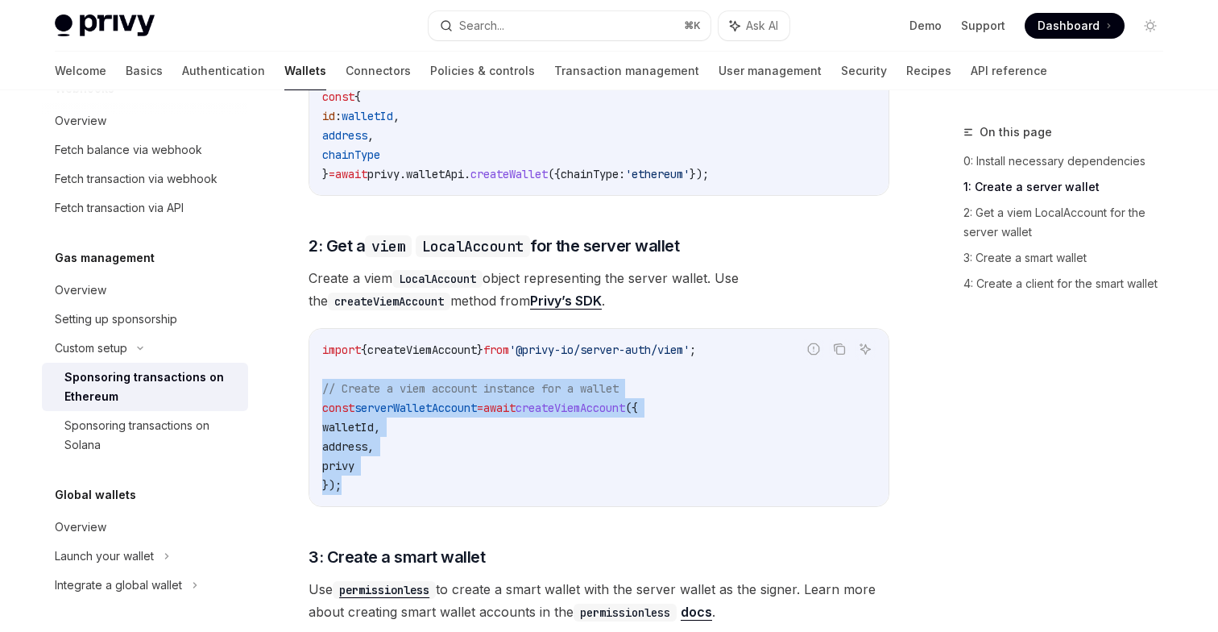
drag, startPoint x: 323, startPoint y: 364, endPoint x: 351, endPoint y: 460, distance: 99.9
click at [351, 460] on code "import { createViemAccount } from '@privy-io/server-auth/viem' ; // Create a vi…" at bounding box center [598, 417] width 553 height 155
copy code "// Create a viem account instance for a wallet const serverWalletAccount = awai…"
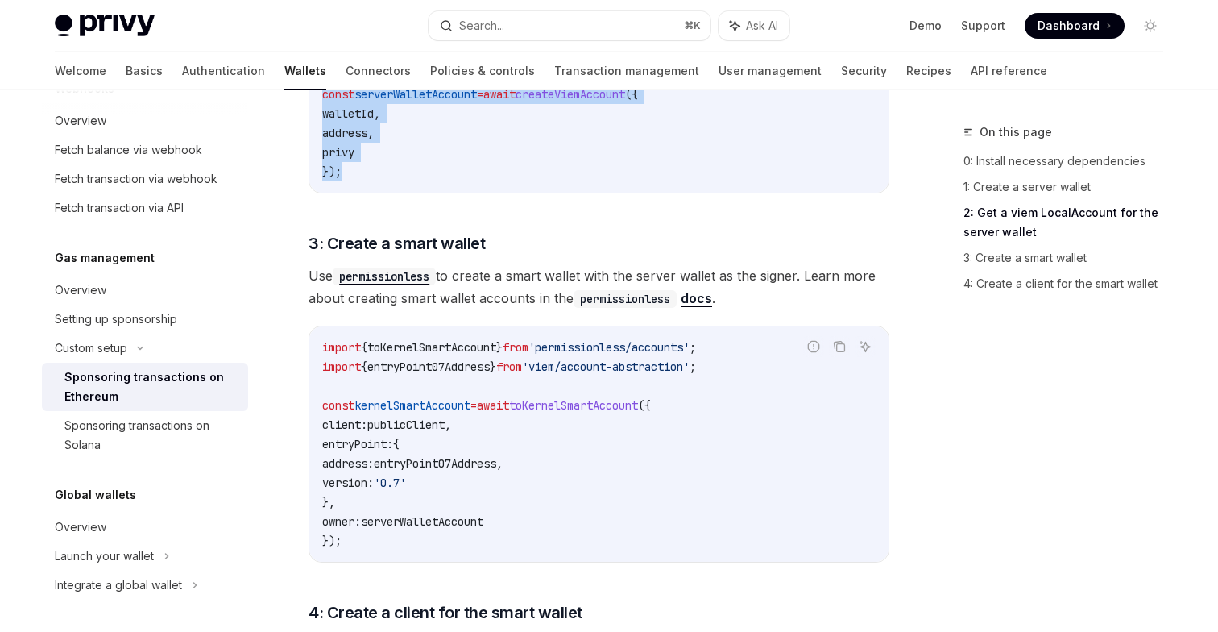
scroll to position [1310, 0]
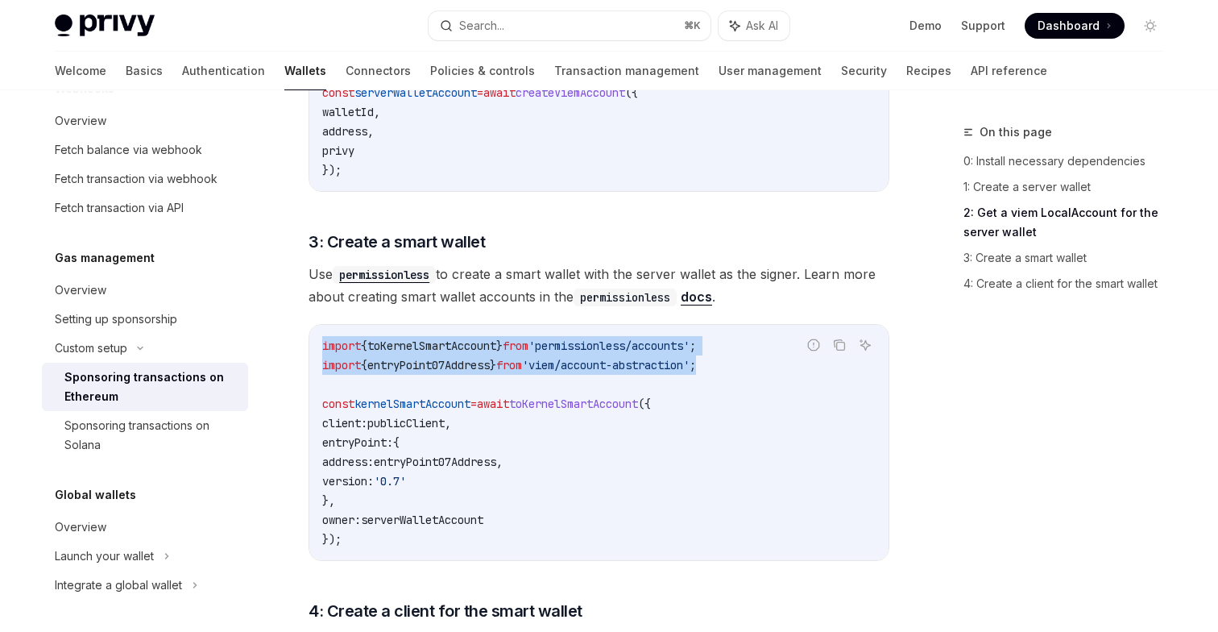
copy code "import { toKernelSmartAccount } from 'permissionless/accounts' ; import { entry…"
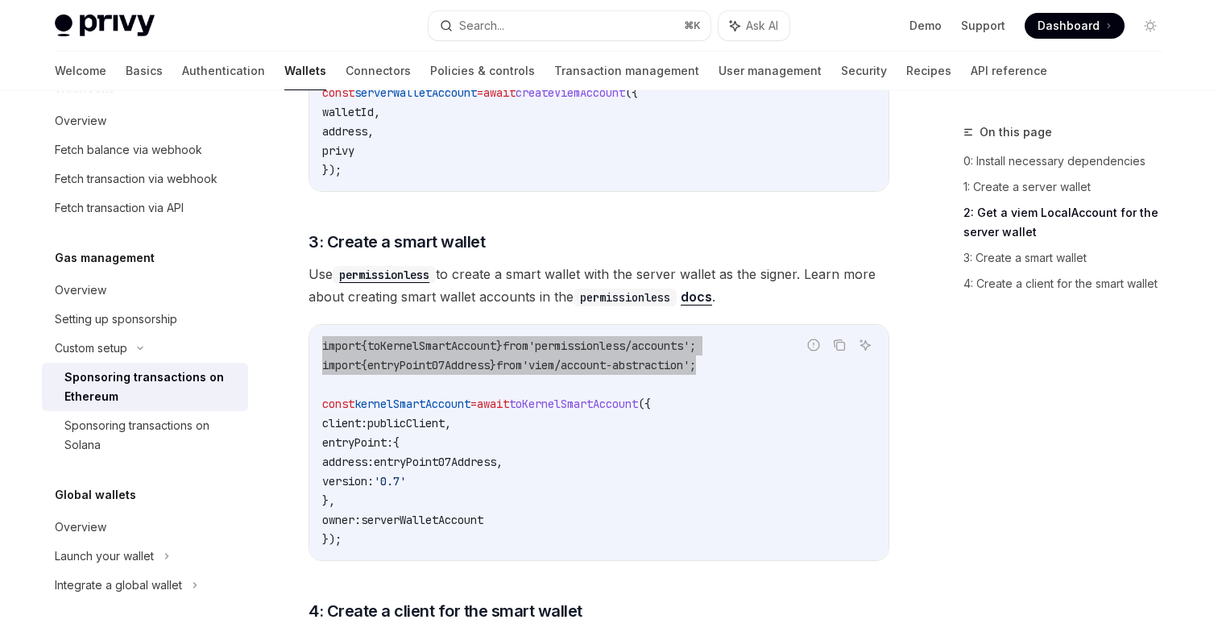
drag, startPoint x: 322, startPoint y: 324, endPoint x: 756, endPoint y: 343, distance: 433.9
click at [756, 343] on code "import { toKernelSmartAccount } from 'permissionless/accounts' ; import { entry…" at bounding box center [598, 442] width 553 height 213
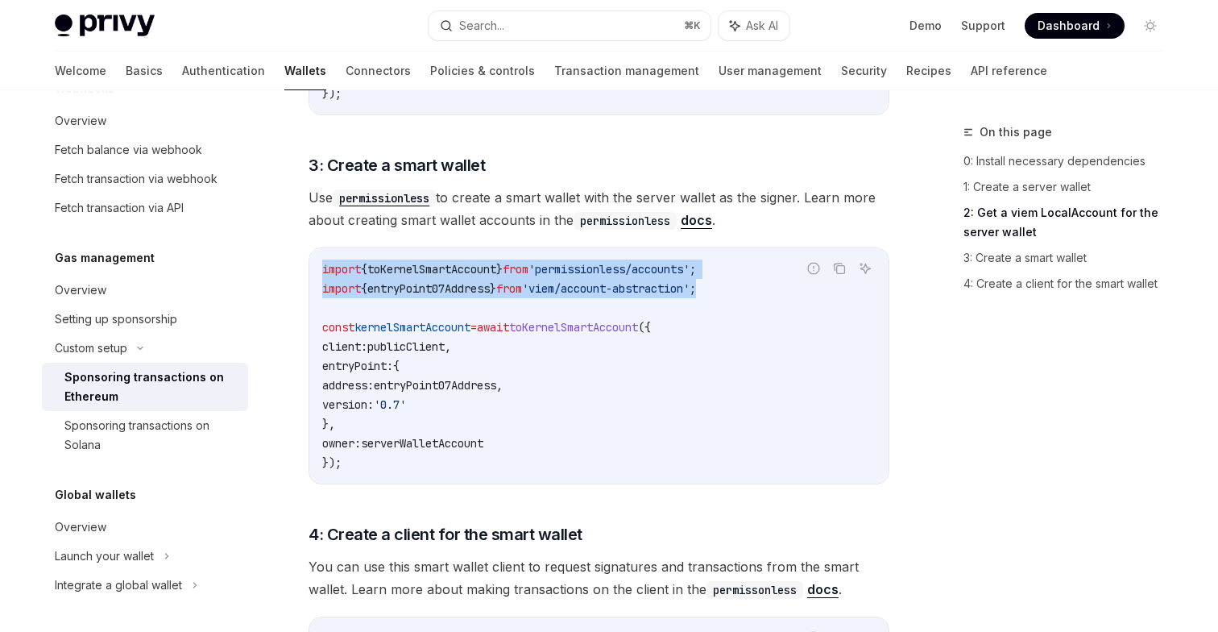
scroll to position [1408, 0]
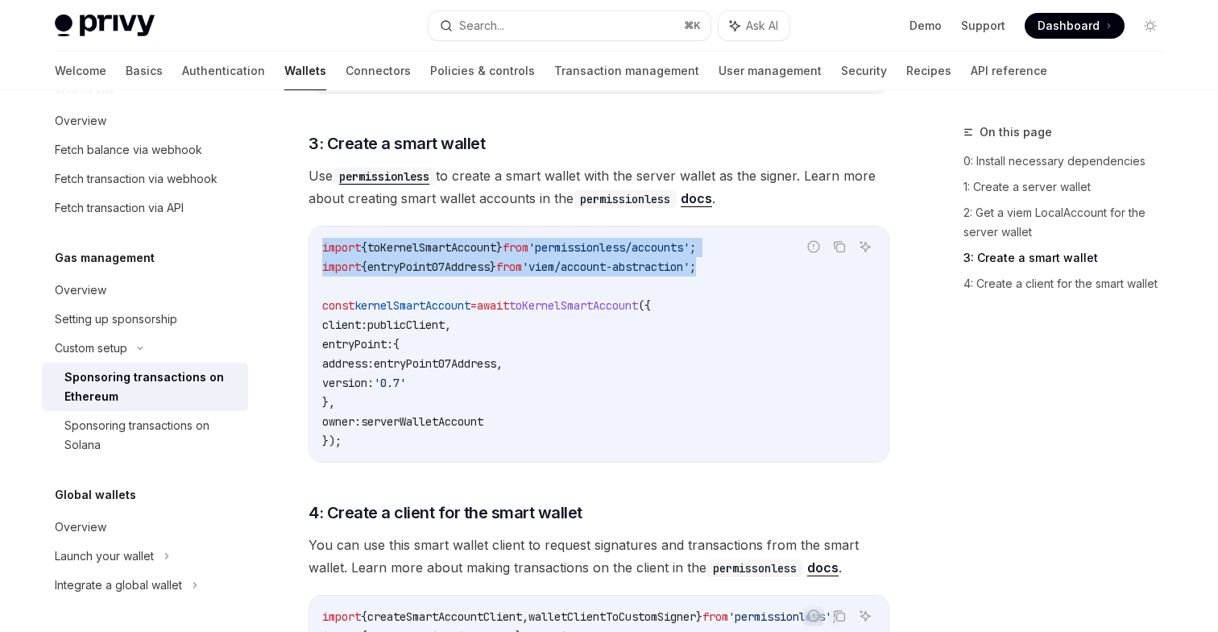
click at [321, 284] on div "import { toKernelSmartAccount } from 'permissionless/accounts' ; import { entry…" at bounding box center [598, 343] width 579 height 235
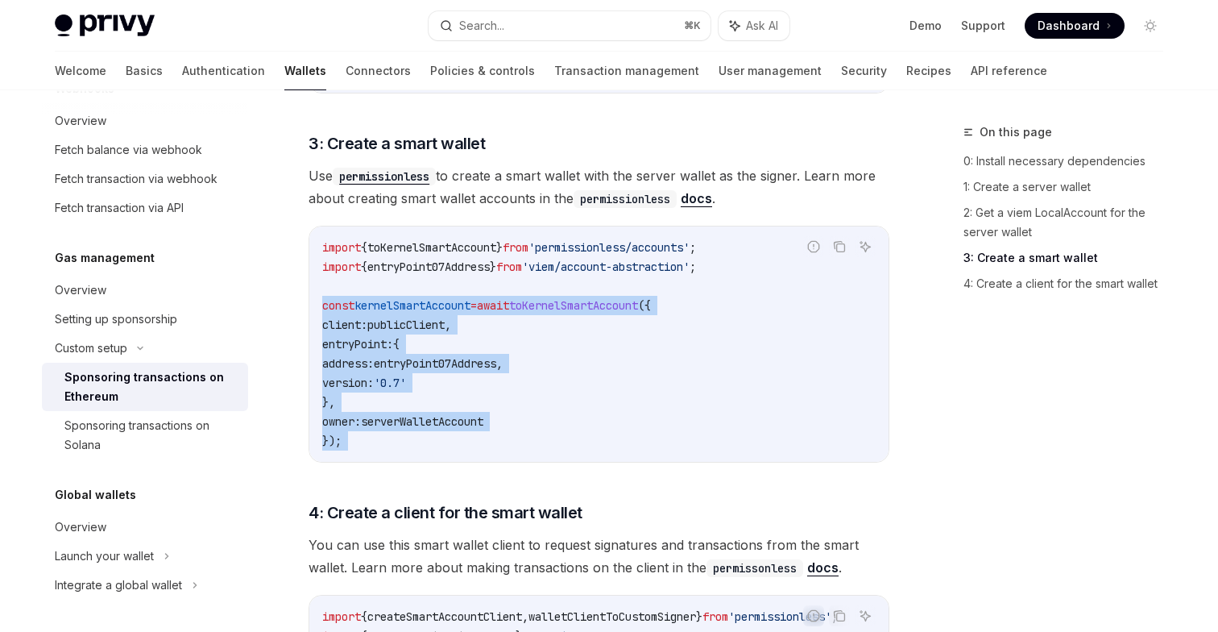
copy code "const kernelSmartAccount = await toKernelSmartAccount ({ client: publicClient ,…"
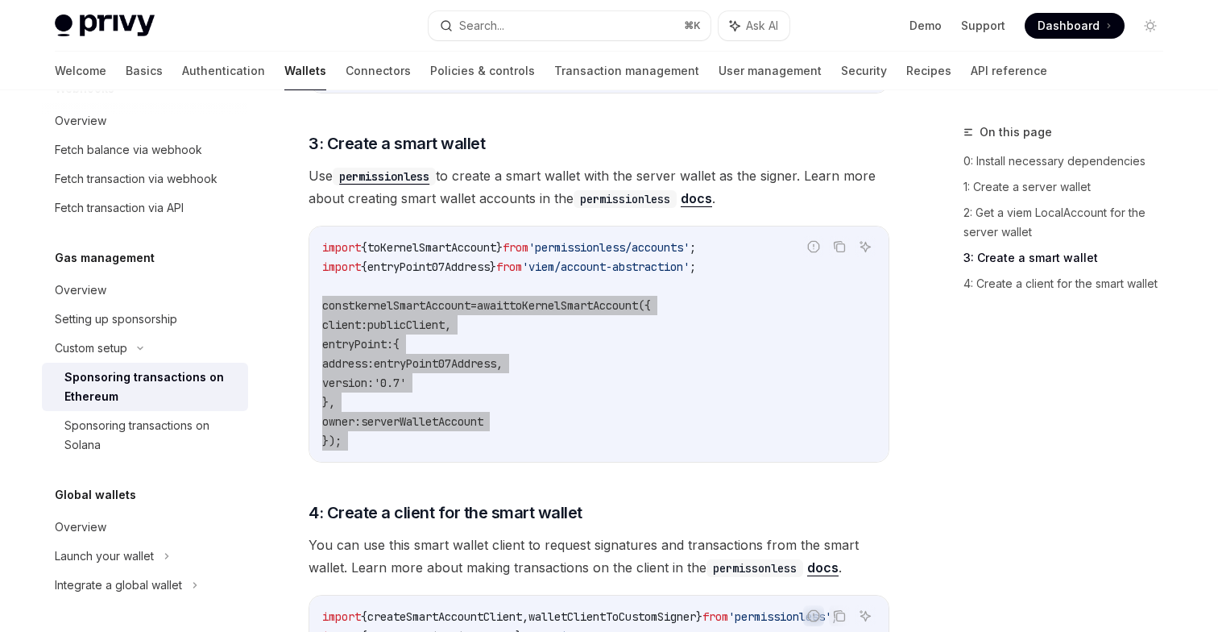
drag, startPoint x: 321, startPoint y: 284, endPoint x: 358, endPoint y: 426, distance: 147.3
click at [358, 426] on div "import { toKernelSmartAccount } from 'permissionless/accounts' ; import { entry…" at bounding box center [598, 343] width 579 height 235
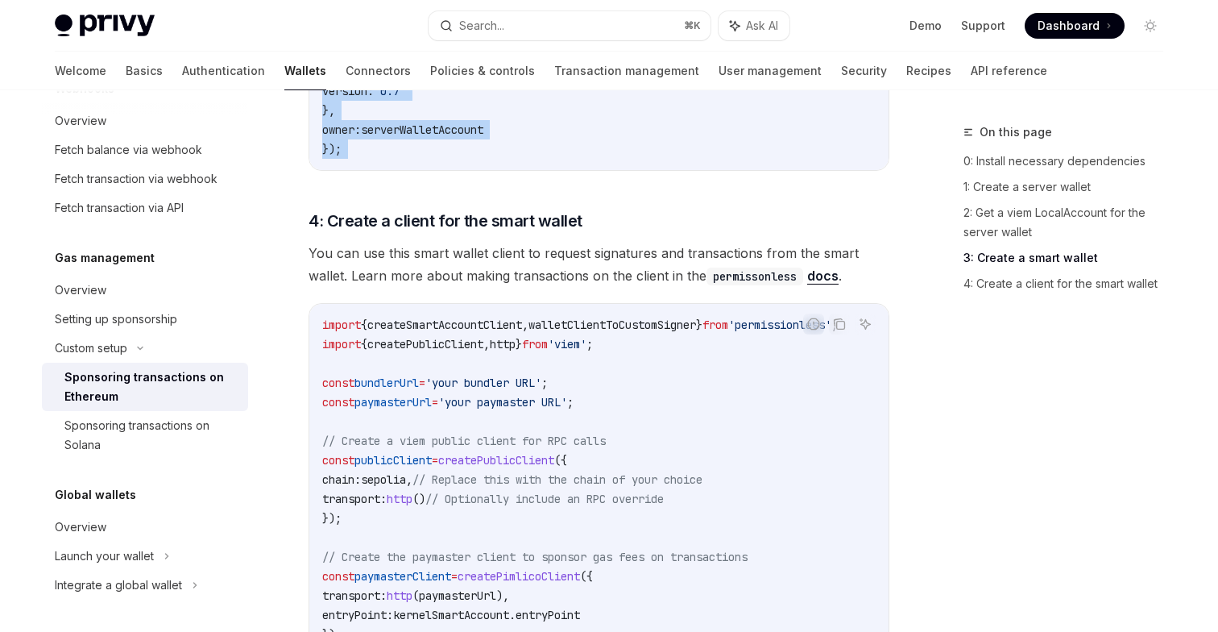
scroll to position [1739, 0]
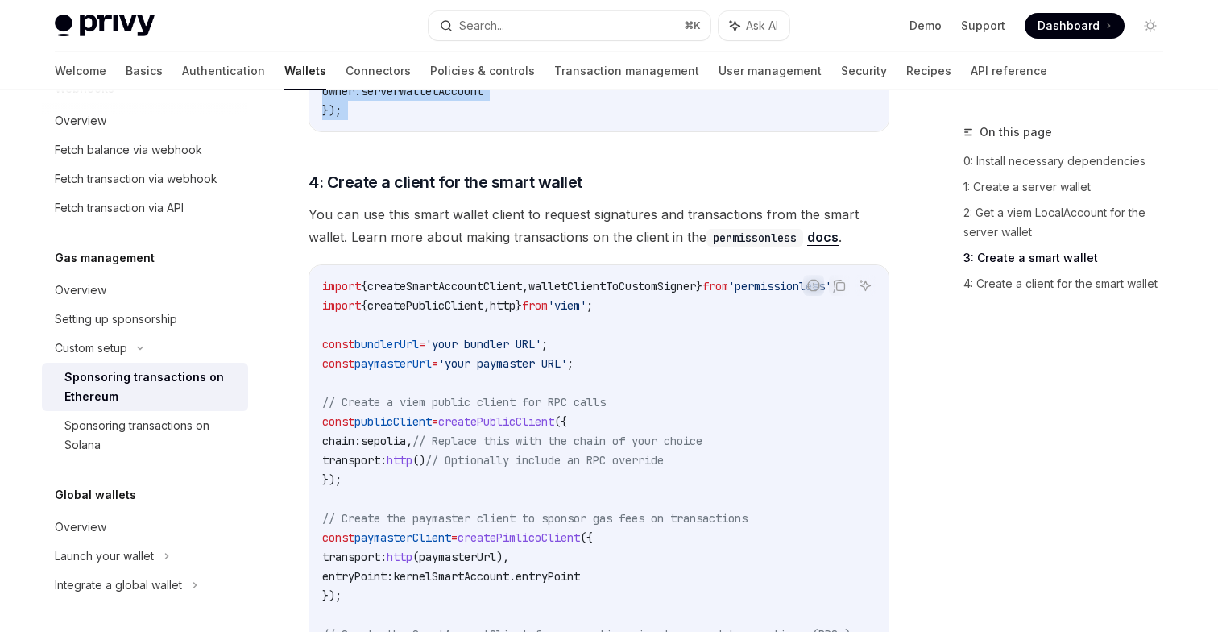
click at [677, 279] on span "walletClientToCustomSigner" at bounding box center [613, 286] width 168 height 15
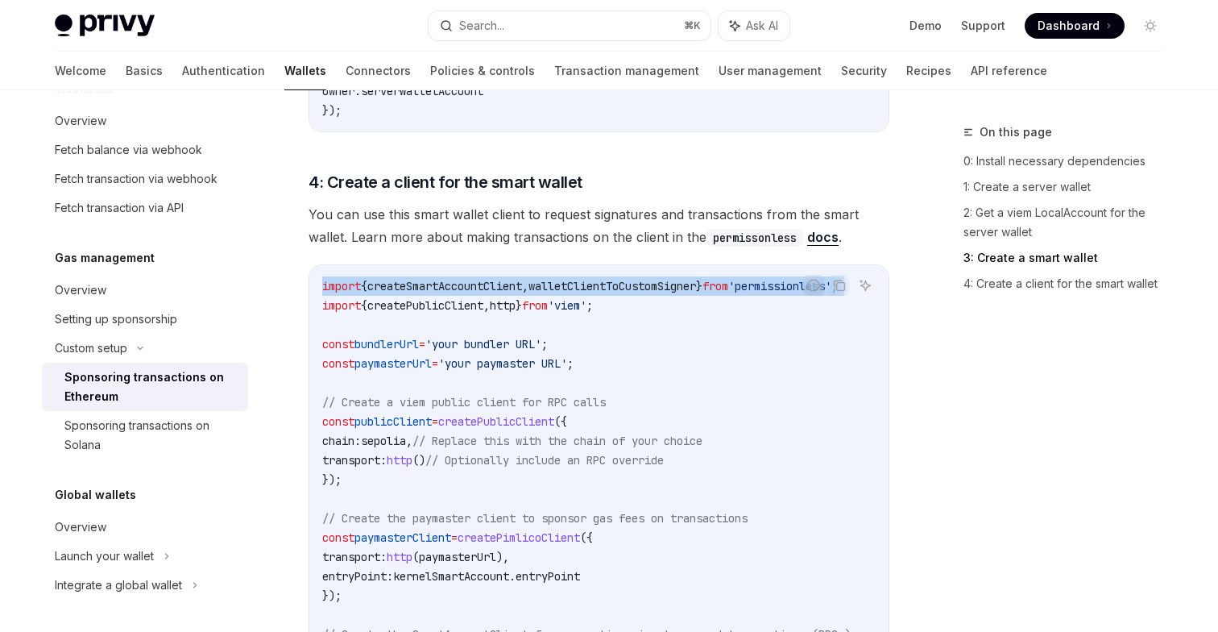
copy code "import { createSmartAccountClient , walletClientToCustomSigner } from 'permissi…"
click at [483, 298] on span "createPublicClient" at bounding box center [425, 305] width 116 height 15
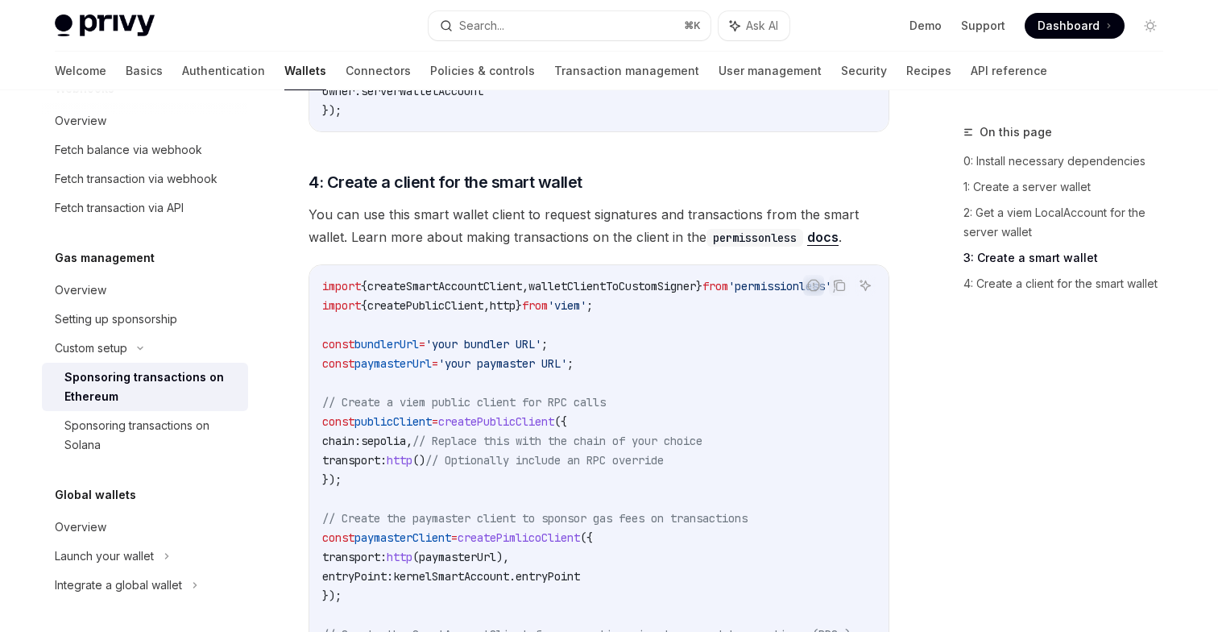
click at [483, 298] on span "createPublicClient" at bounding box center [425, 305] width 116 height 15
copy code "import { createPublicClient , http } from 'viem' ;"
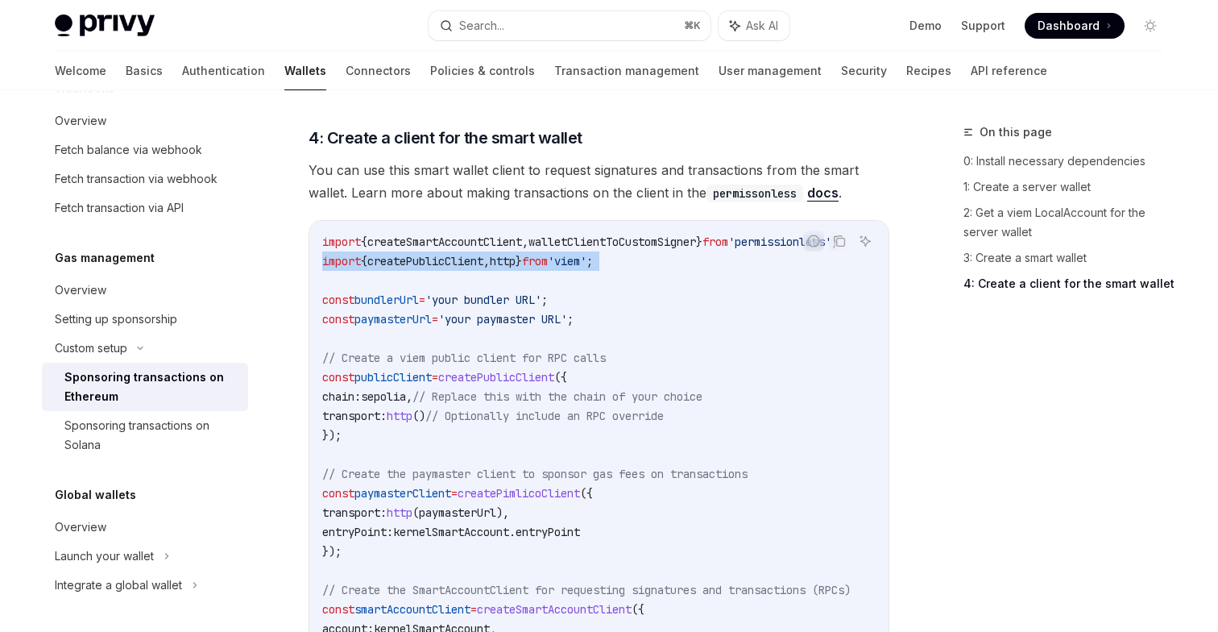
scroll to position [1785, 0]
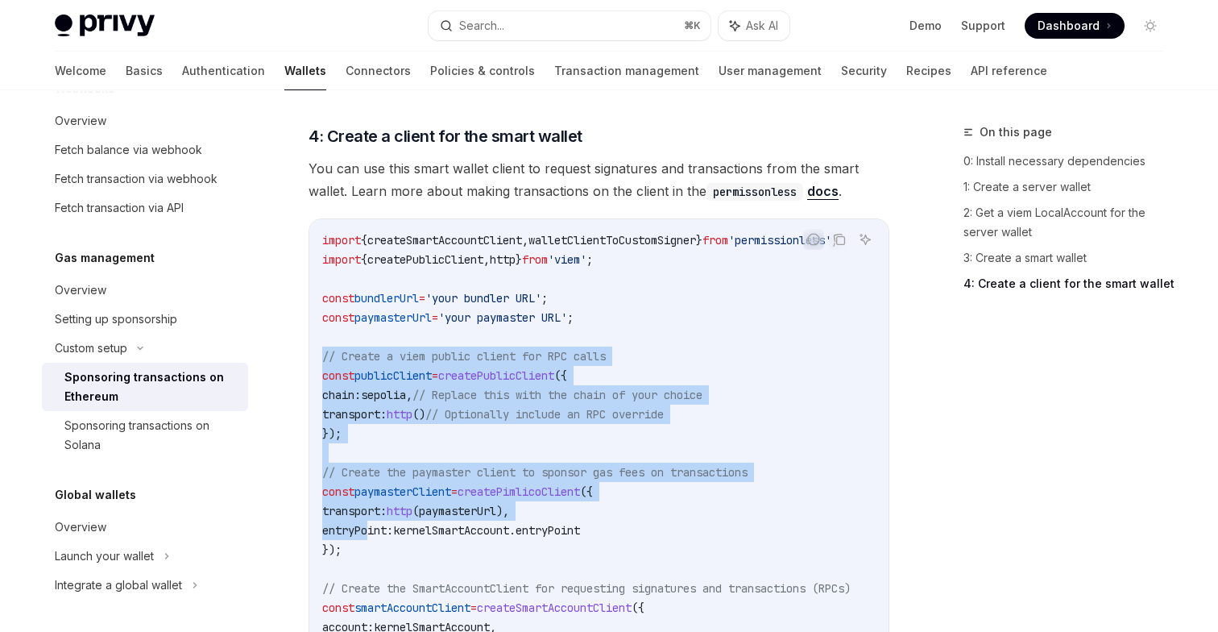
drag, startPoint x: 318, startPoint y: 334, endPoint x: 371, endPoint y: 508, distance: 182.0
click at [371, 508] on div "import { createSmartAccountClient , walletClientToCustomSigner } from 'permissi…" at bounding box center [598, 501] width 579 height 564
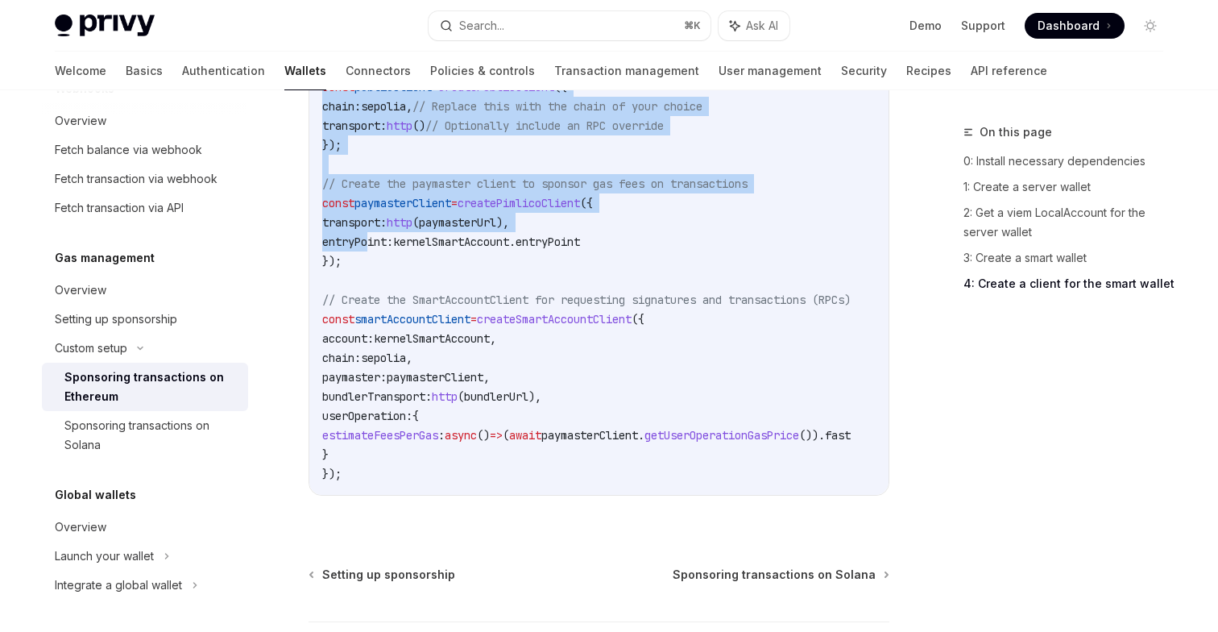
scroll to position [2071, 0]
click at [366, 461] on code "import { createSmartAccountClient , walletClientToCustomSigner } from 'permissi…" at bounding box center [605, 214] width 567 height 541
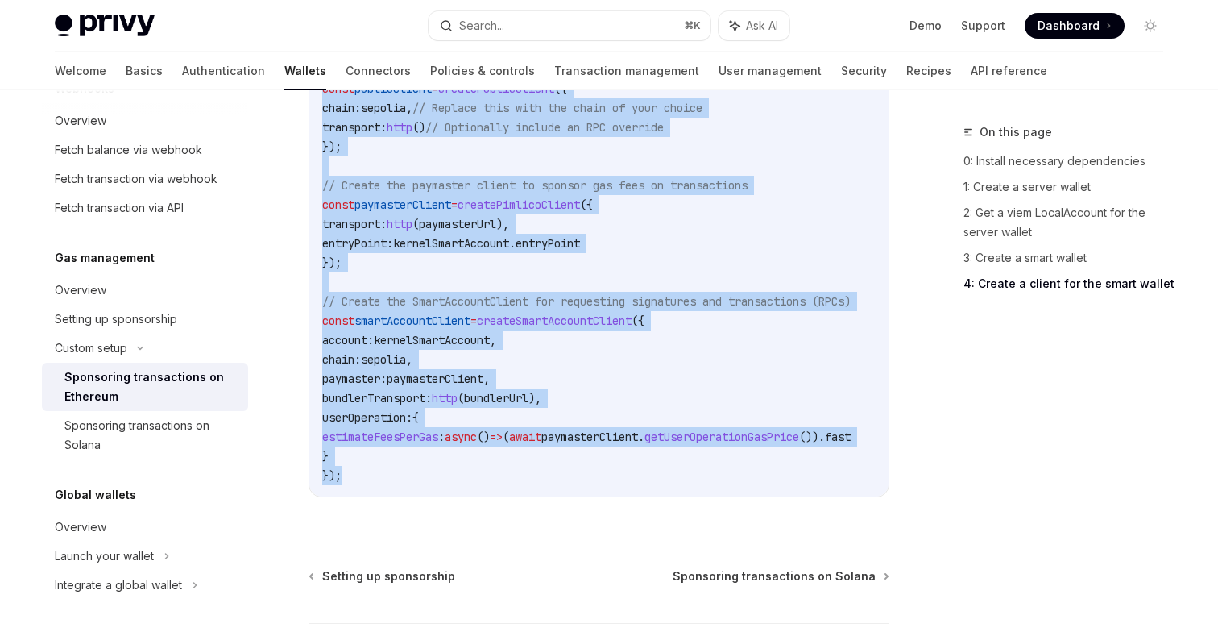
copy code "// Create a viem public client for RPC calls const publicClient = createPublicC…"
